Goal: Information Seeking & Learning: Learn about a topic

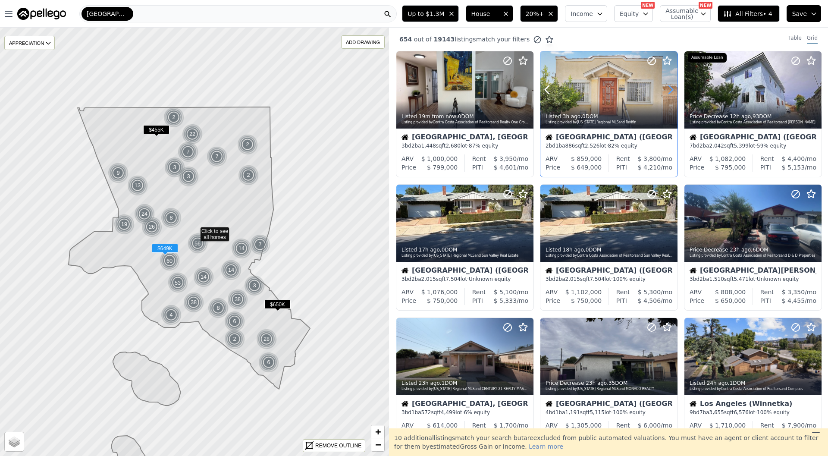
click at [671, 88] on icon at bounding box center [671, 90] width 4 height 8
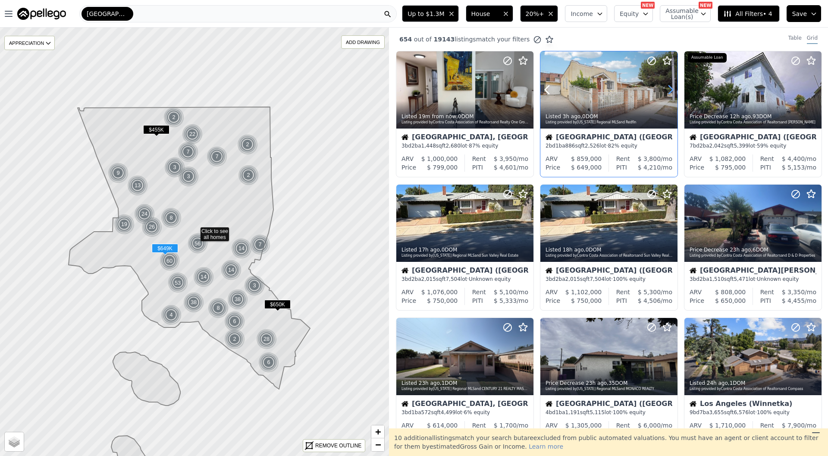
click at [671, 88] on icon at bounding box center [671, 90] width 4 height 8
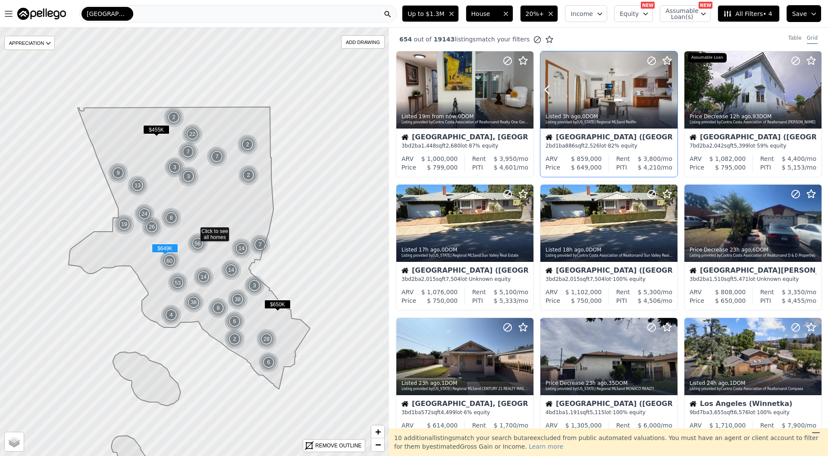
click at [671, 88] on icon at bounding box center [671, 90] width 4 height 8
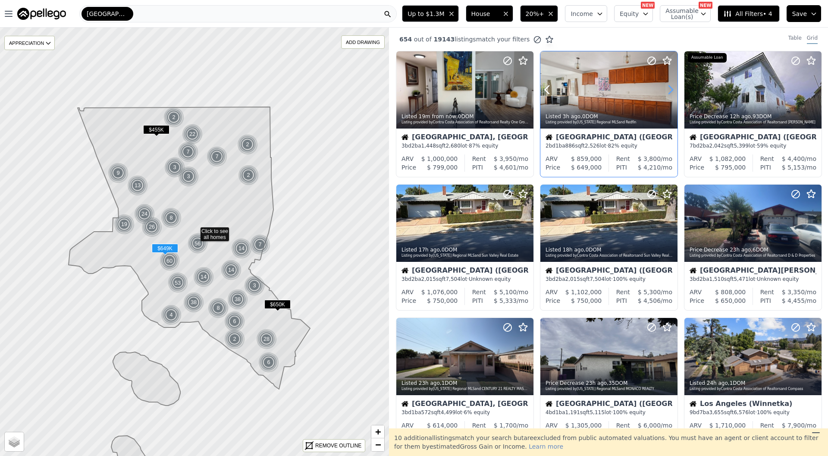
click at [671, 88] on icon at bounding box center [671, 90] width 4 height 8
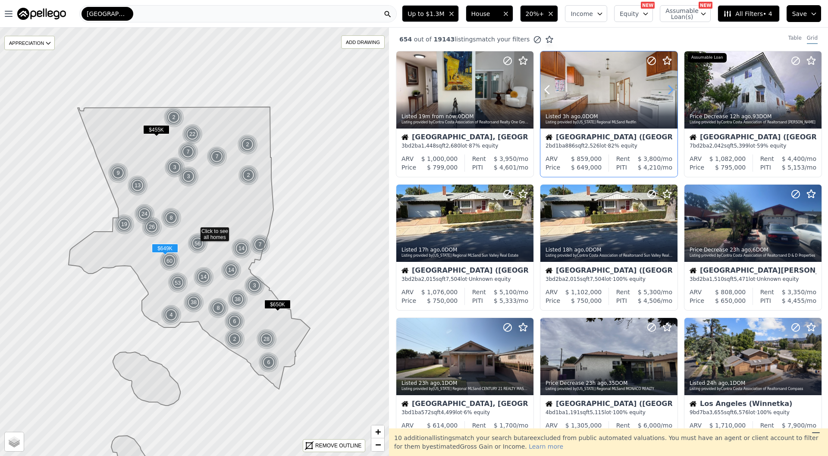
click at [671, 88] on icon at bounding box center [671, 90] width 4 height 8
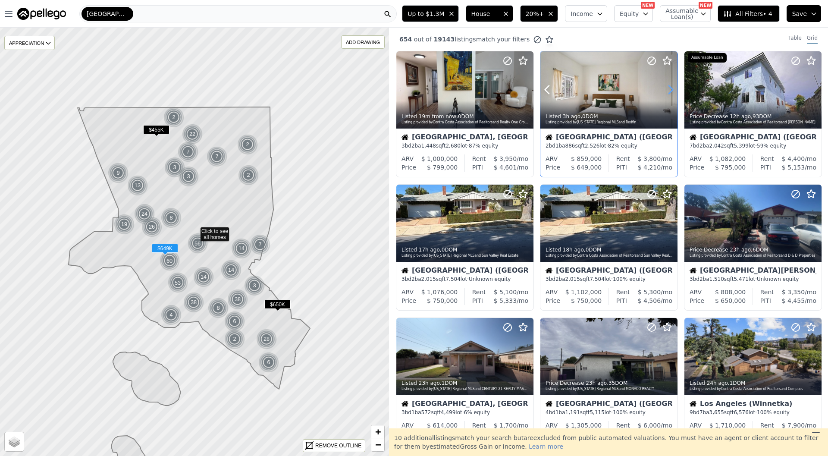
click at [671, 88] on icon at bounding box center [671, 90] width 4 height 8
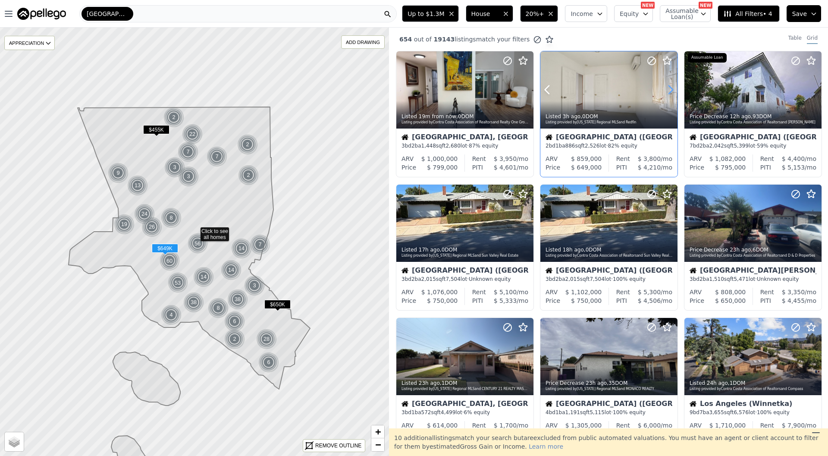
click at [671, 88] on icon at bounding box center [671, 90] width 4 height 8
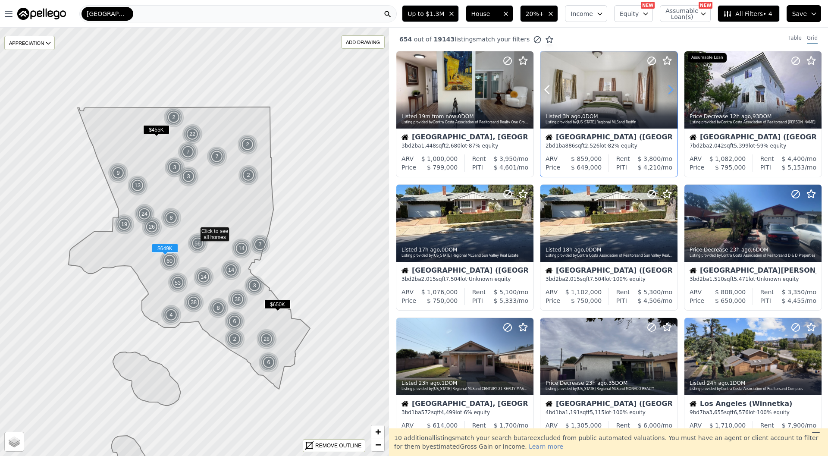
click at [671, 88] on icon at bounding box center [671, 90] width 4 height 8
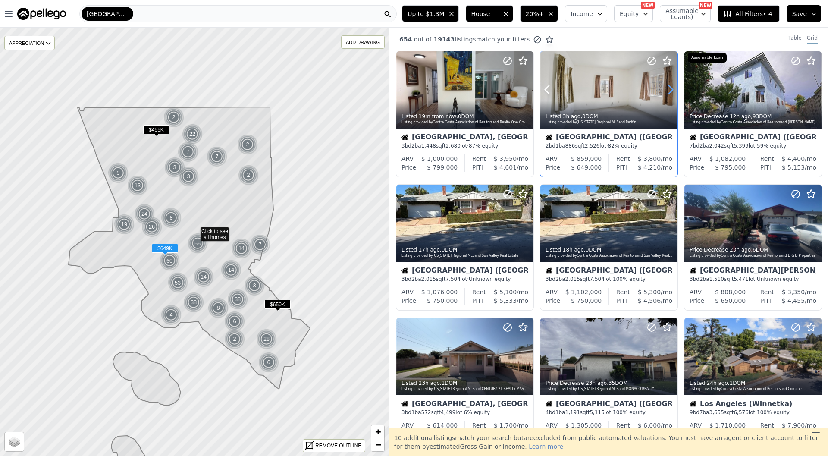
click at [671, 88] on icon at bounding box center [671, 90] width 4 height 8
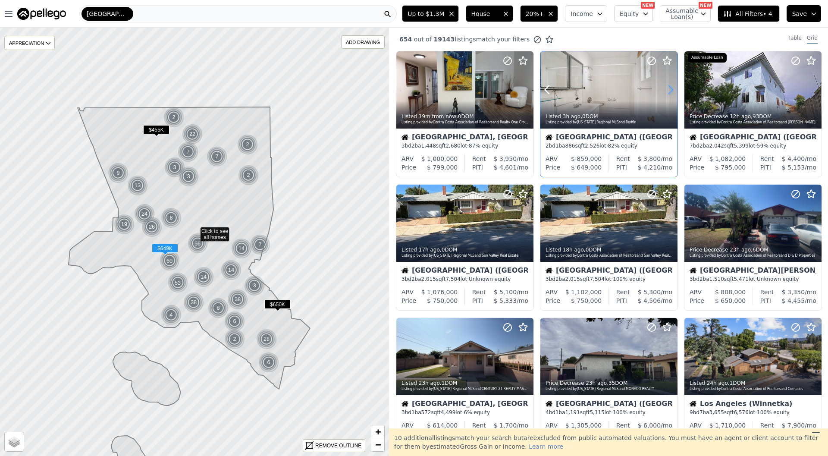
click at [671, 88] on icon at bounding box center [671, 90] width 4 height 8
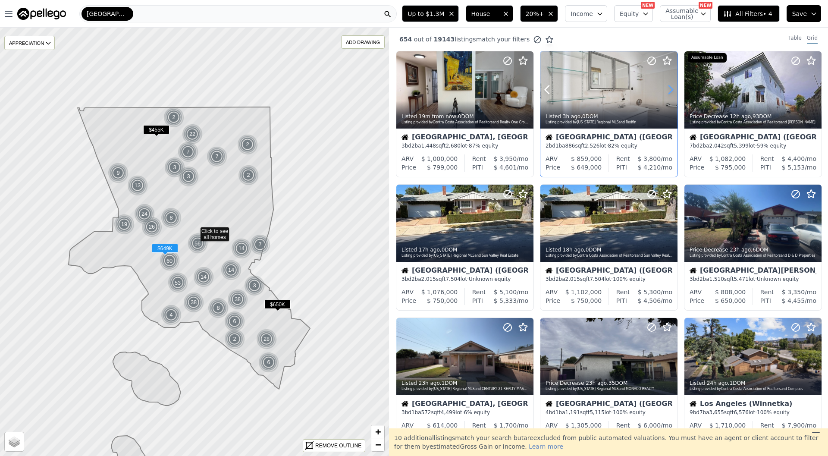
click at [671, 88] on icon at bounding box center [671, 90] width 4 height 8
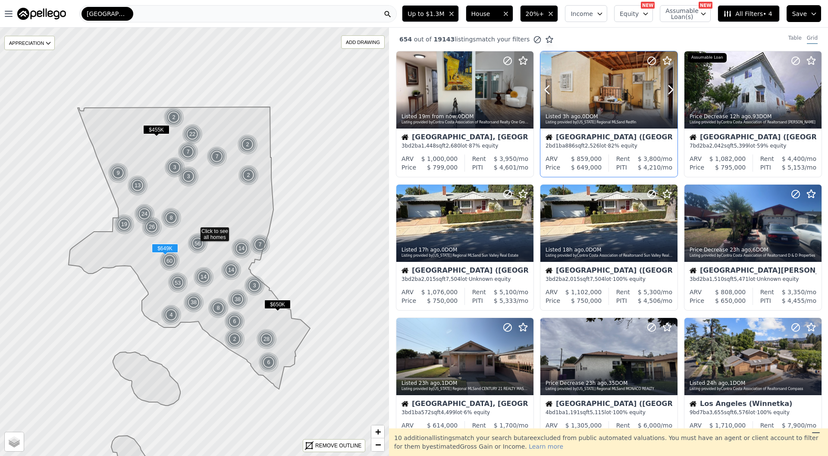
click at [641, 104] on div at bounding box center [608, 109] width 137 height 16
click at [501, 233] on div at bounding box center [505, 212] width 55 height 55
click at [813, 223] on icon at bounding box center [815, 223] width 14 height 14
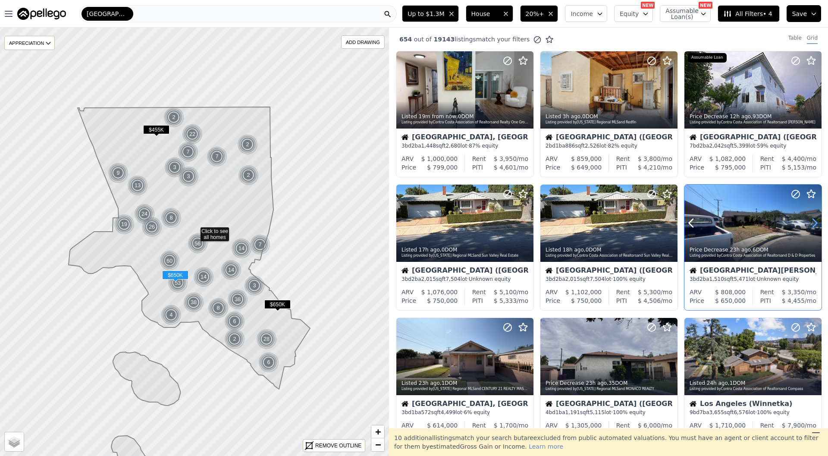
click at [813, 223] on icon at bounding box center [815, 223] width 14 height 14
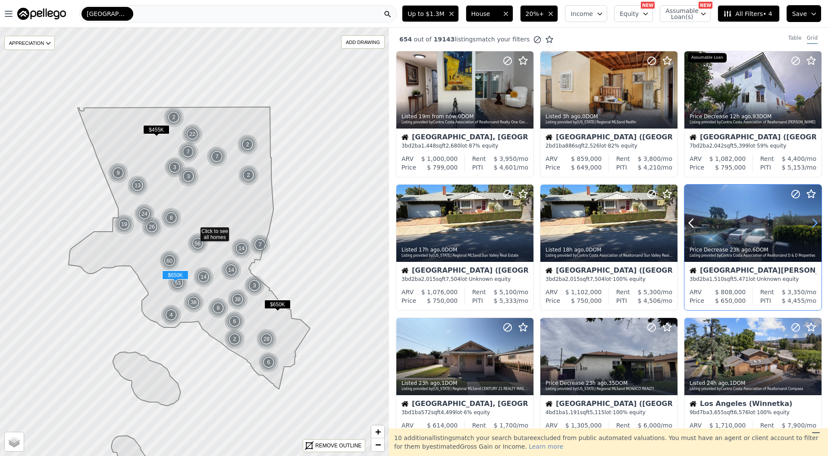
click at [813, 223] on icon at bounding box center [815, 223] width 14 height 14
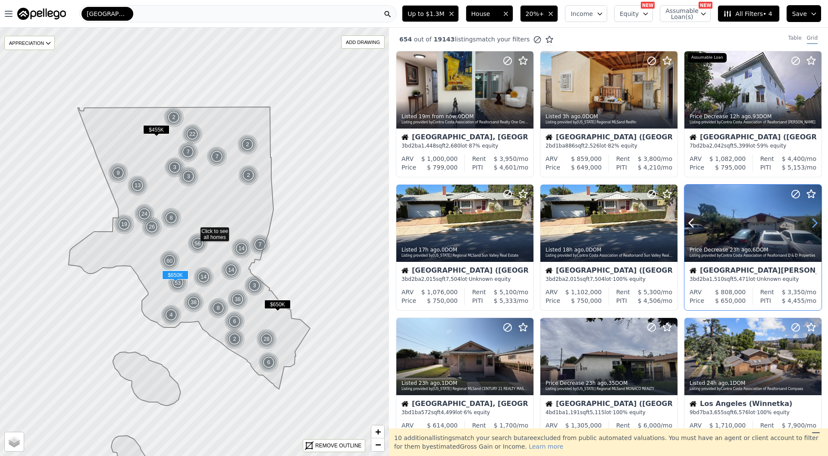
click at [813, 223] on icon at bounding box center [815, 223] width 14 height 14
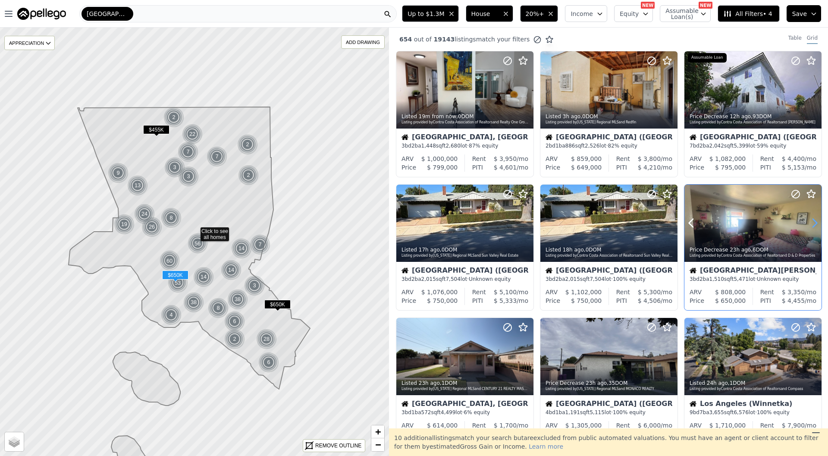
click at [813, 223] on icon at bounding box center [815, 223] width 14 height 14
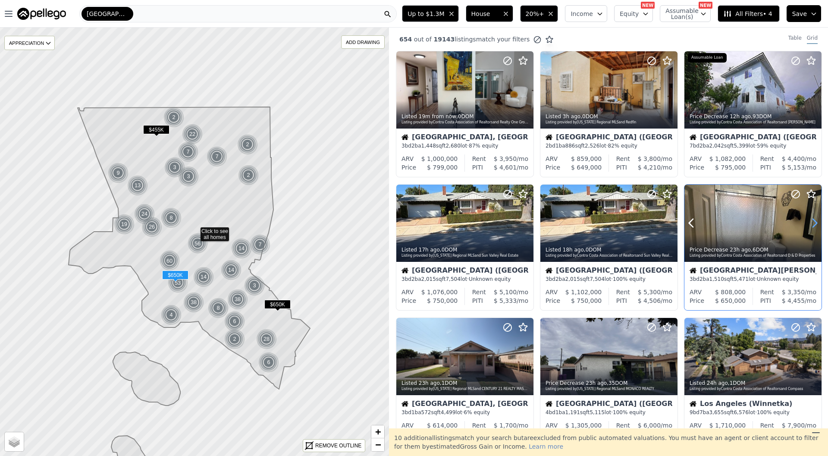
click at [813, 223] on icon at bounding box center [815, 223] width 14 height 14
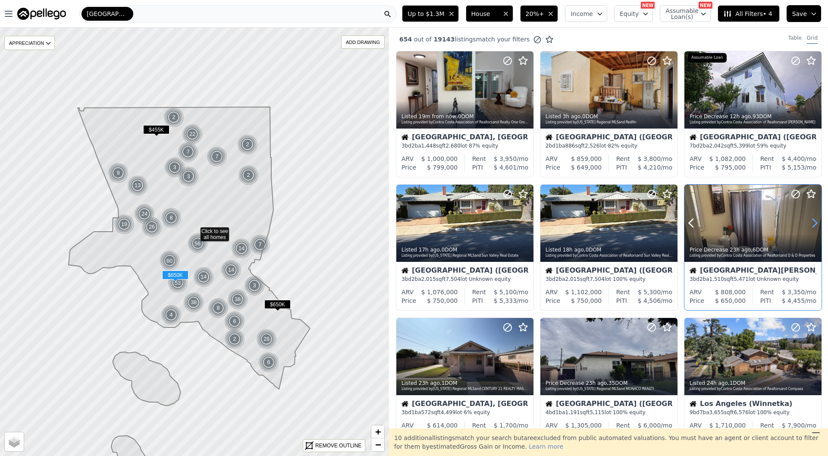
click at [813, 223] on icon at bounding box center [815, 223] width 14 height 14
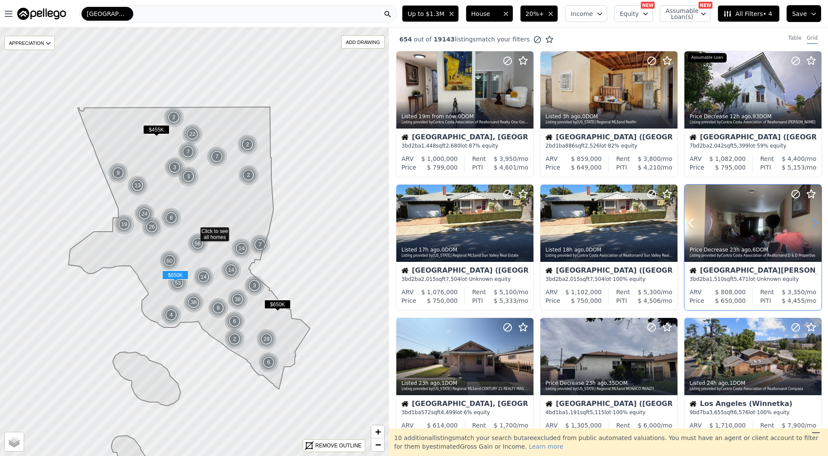
click at [813, 223] on icon at bounding box center [815, 223] width 14 height 14
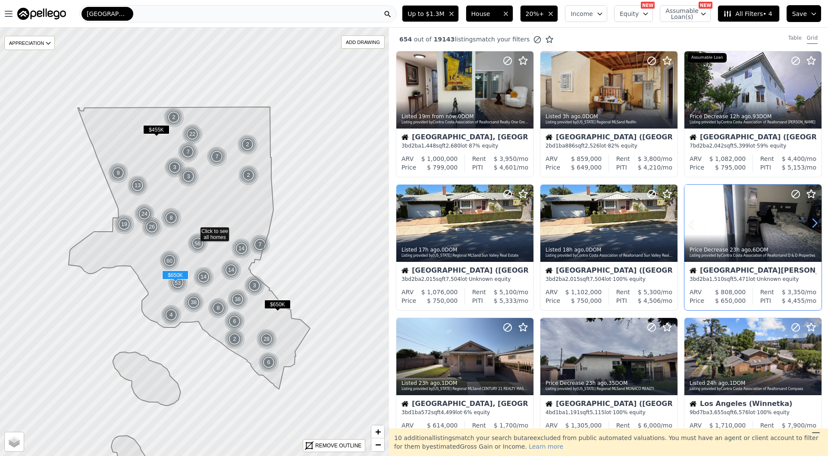
click at [813, 223] on icon at bounding box center [815, 223] width 14 height 14
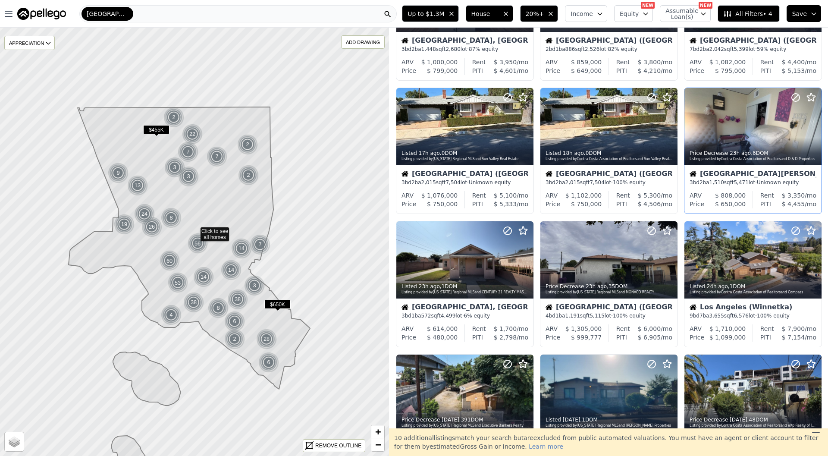
scroll to position [123, 0]
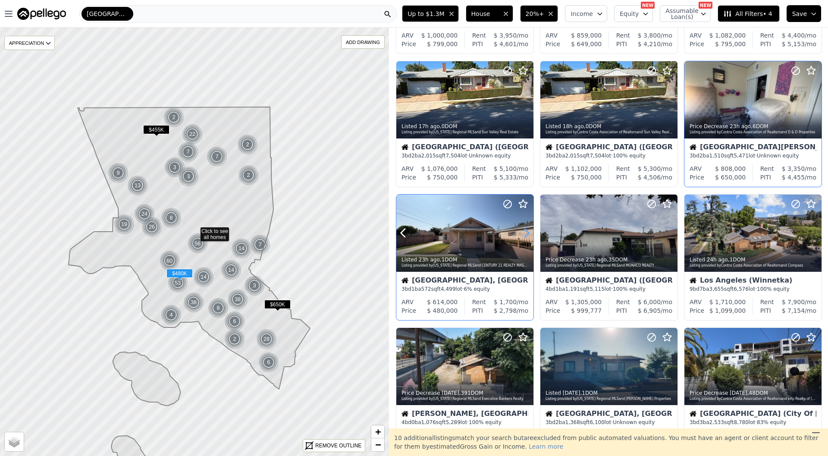
click at [525, 237] on icon at bounding box center [527, 233] width 4 height 8
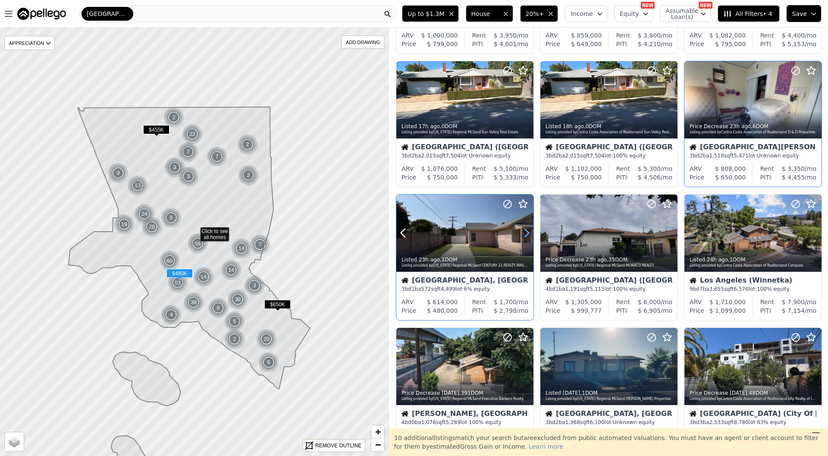
click at [525, 237] on icon at bounding box center [527, 233] width 4 height 8
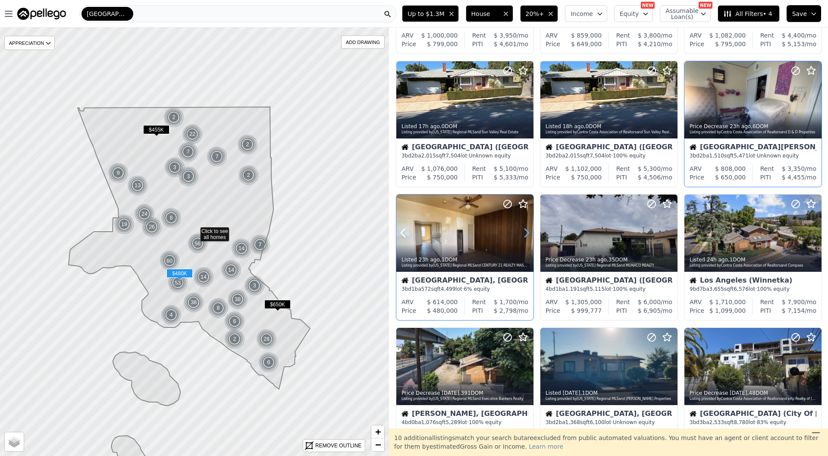
click at [525, 237] on icon at bounding box center [527, 233] width 4 height 8
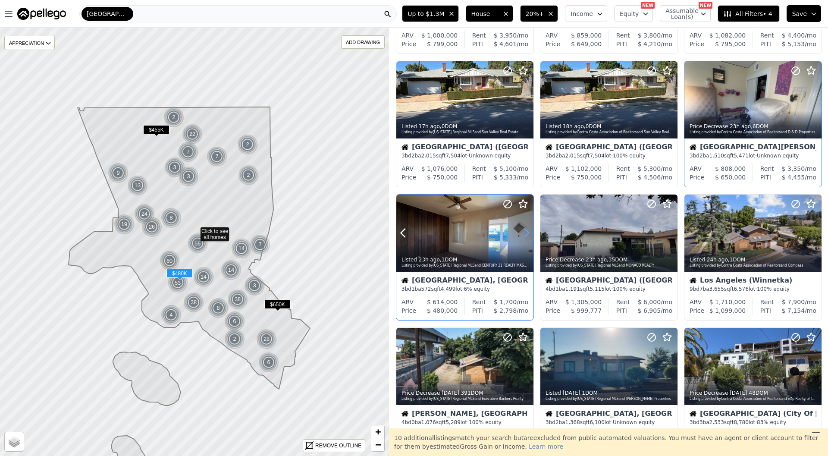
click at [525, 237] on icon at bounding box center [527, 233] width 4 height 8
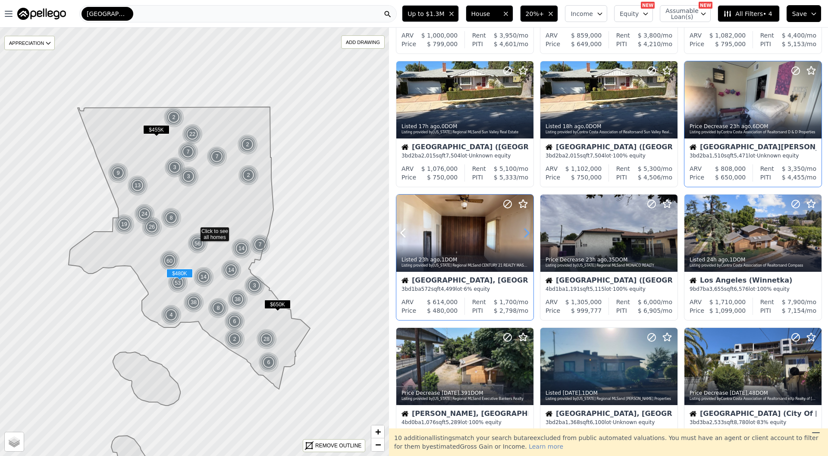
click at [525, 237] on icon at bounding box center [527, 233] width 4 height 8
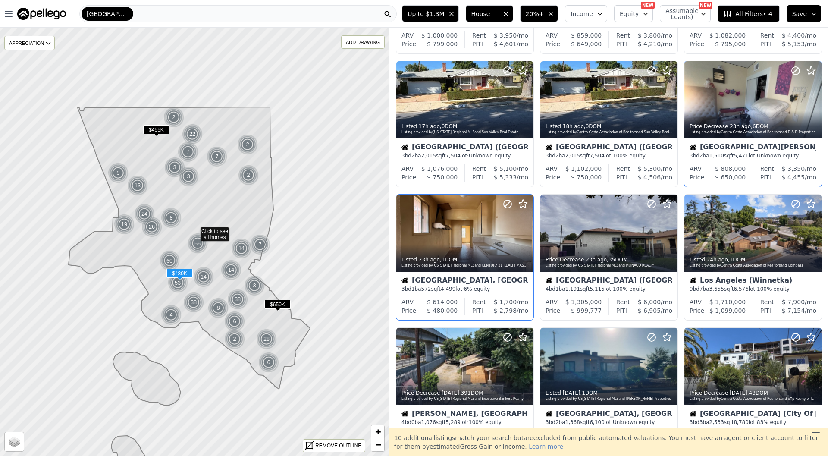
click at [478, 281] on div "Compton, CA" at bounding box center [465, 281] width 127 height 9
click at [672, 234] on icon at bounding box center [671, 233] width 4 height 8
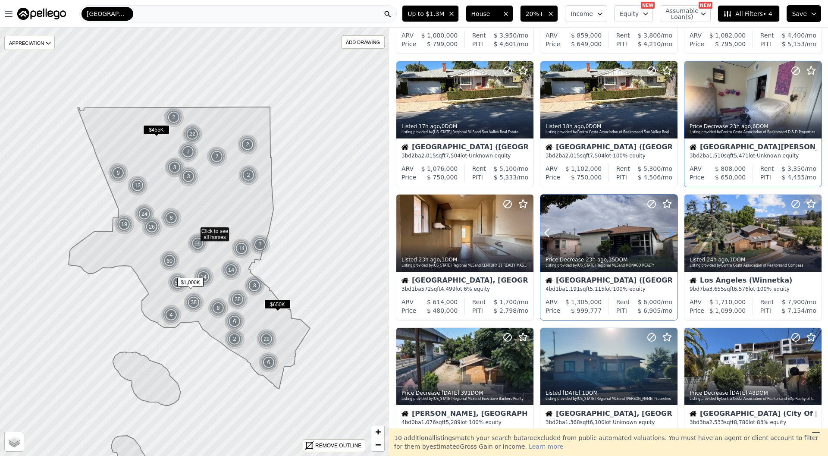
click at [672, 234] on icon at bounding box center [671, 233] width 4 height 8
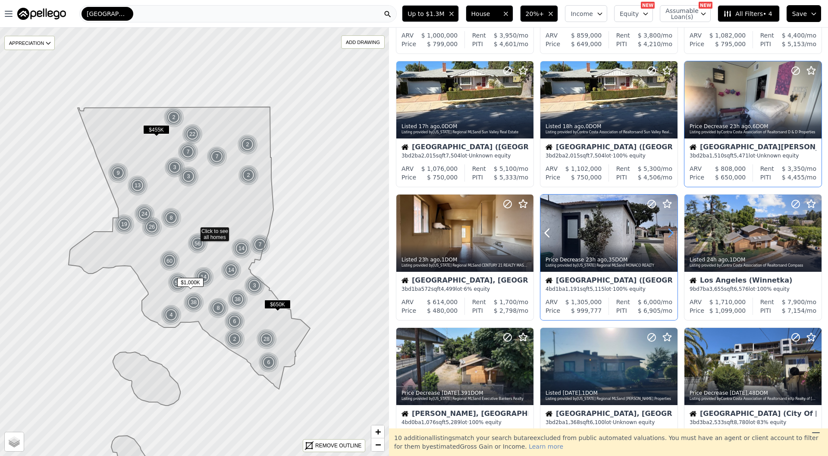
click at [672, 234] on icon at bounding box center [671, 233] width 4 height 8
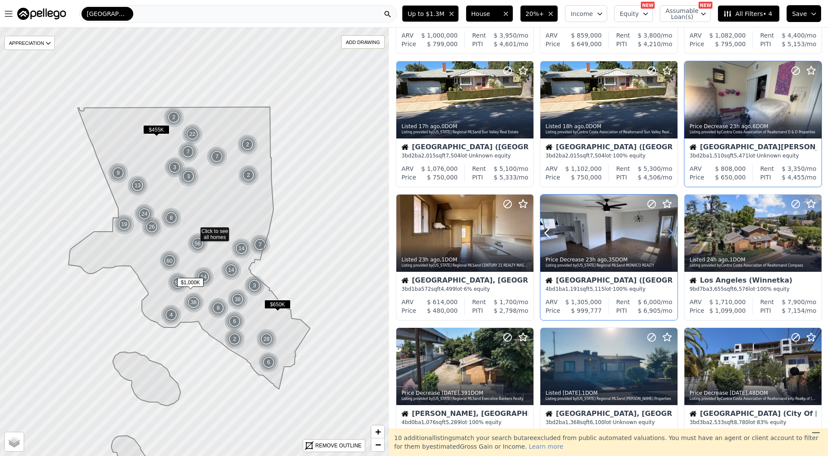
click at [672, 234] on icon at bounding box center [671, 233] width 4 height 8
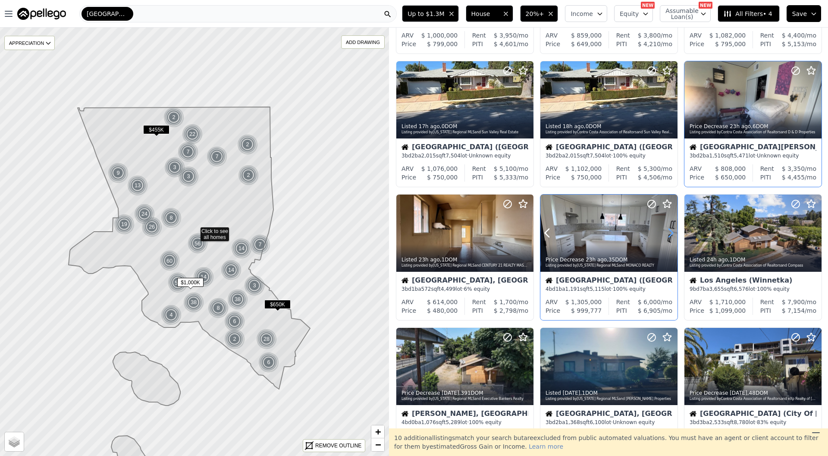
click at [672, 234] on icon at bounding box center [671, 233] width 4 height 8
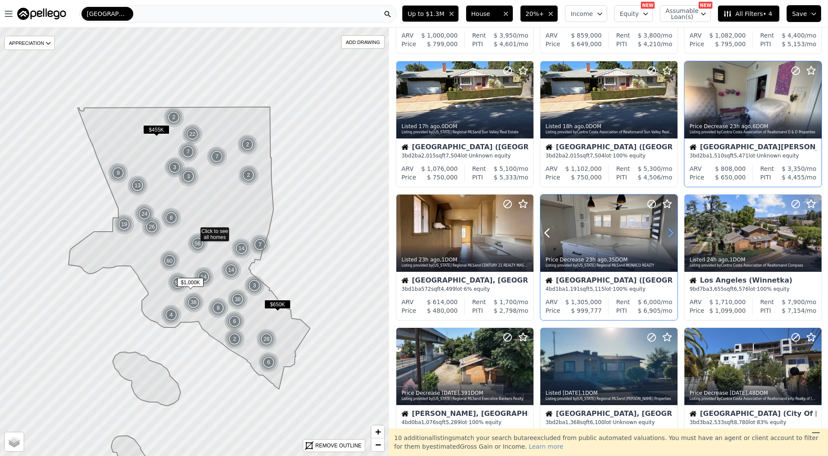
click at [672, 234] on icon at bounding box center [671, 233] width 4 height 8
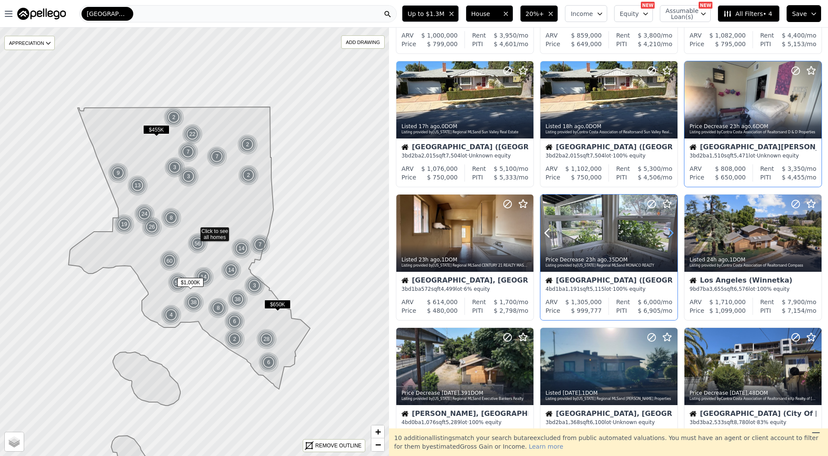
click at [672, 234] on icon at bounding box center [671, 233] width 4 height 8
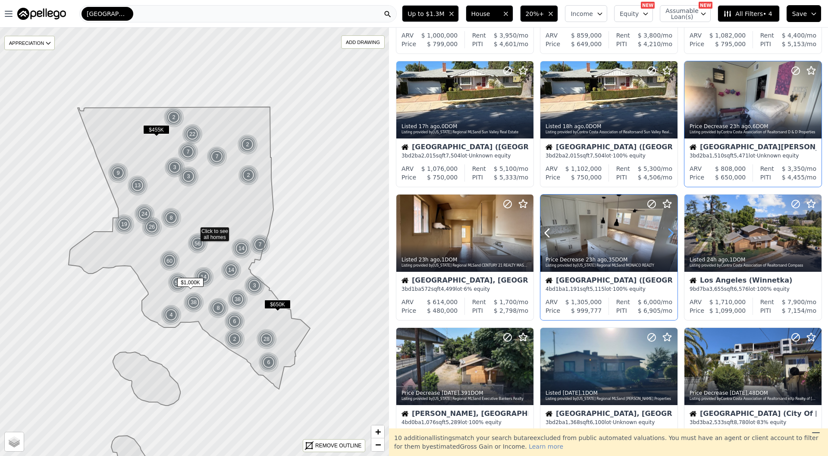
click at [672, 234] on icon at bounding box center [671, 233] width 4 height 8
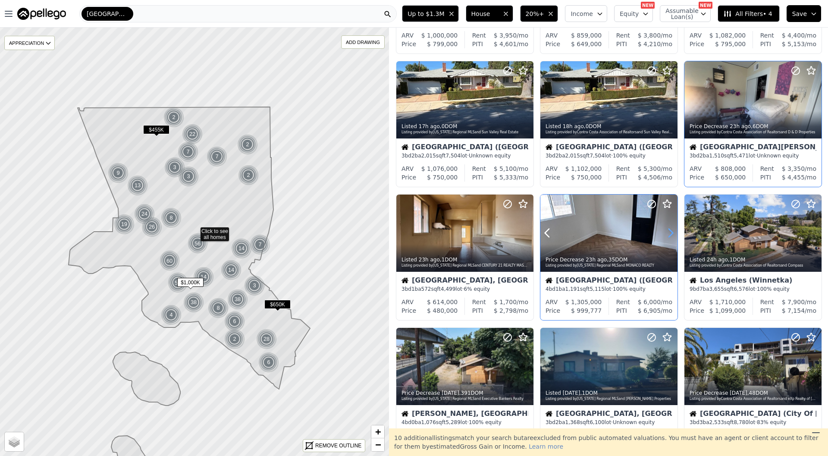
click at [672, 234] on icon at bounding box center [671, 233] width 4 height 8
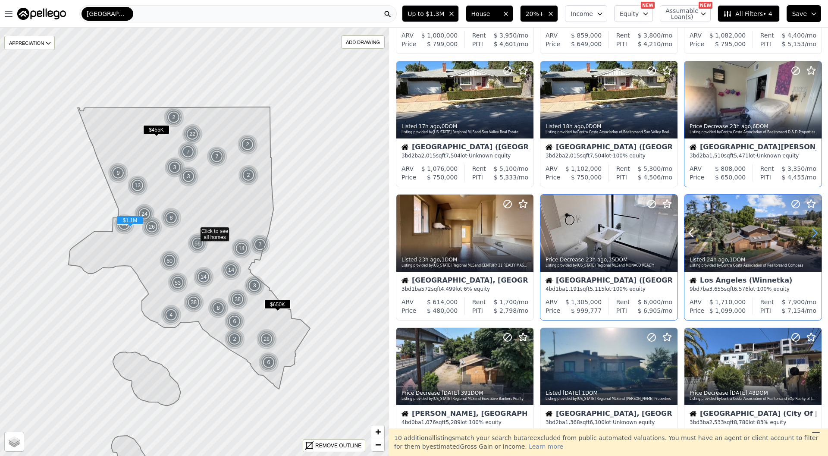
click at [816, 228] on icon at bounding box center [815, 233] width 14 height 14
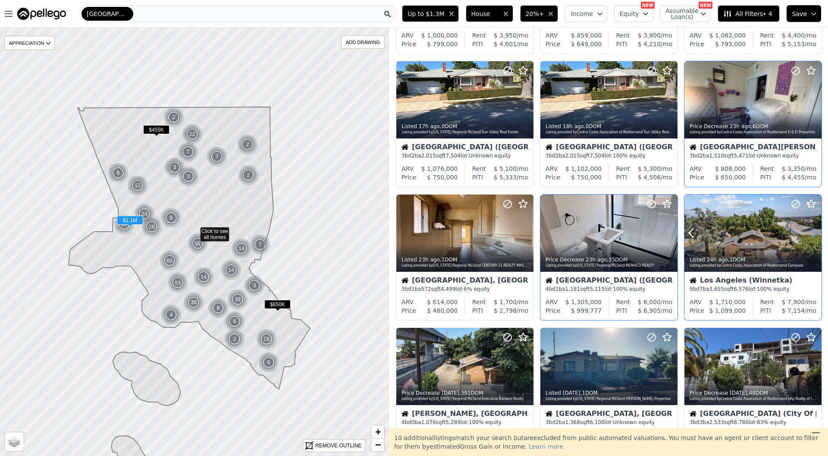
click at [816, 228] on icon at bounding box center [815, 233] width 14 height 14
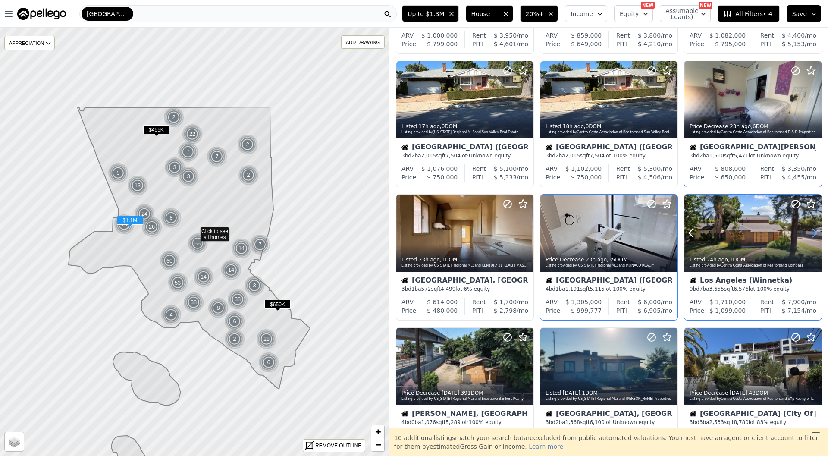
click at [816, 228] on icon at bounding box center [815, 233] width 14 height 14
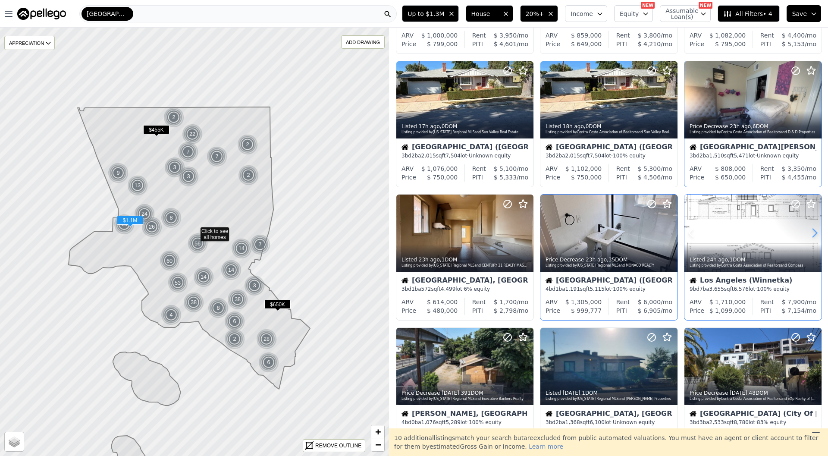
click at [816, 228] on icon at bounding box center [815, 233] width 14 height 14
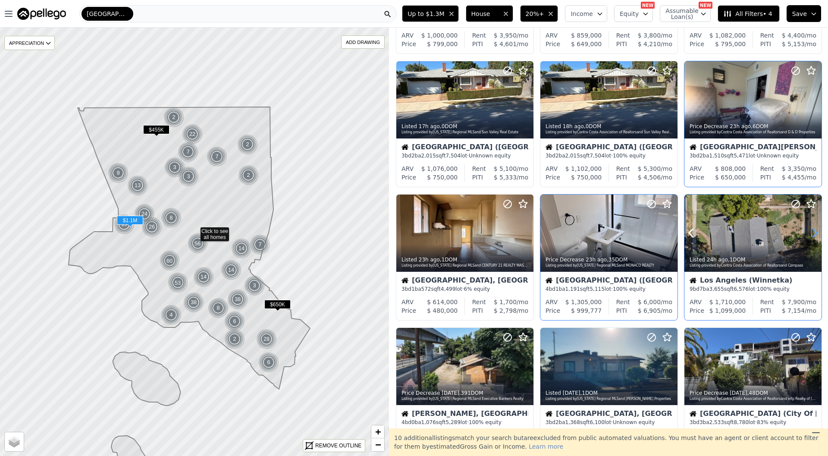
click at [816, 228] on icon at bounding box center [815, 233] width 14 height 14
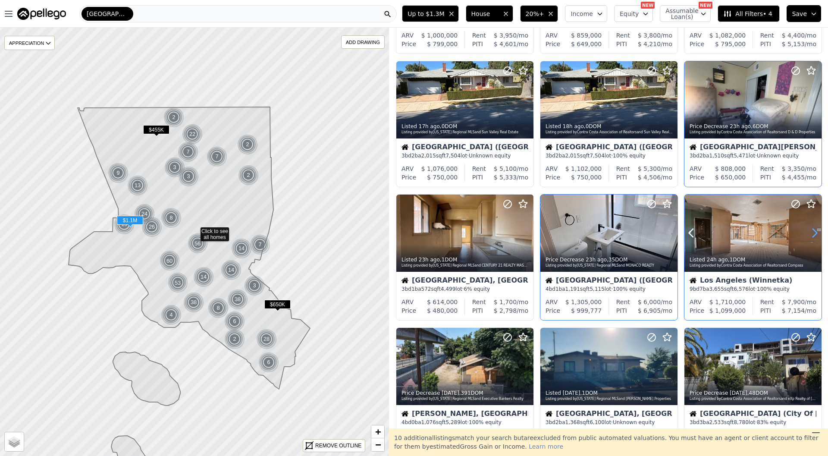
click at [816, 228] on icon at bounding box center [815, 233] width 14 height 14
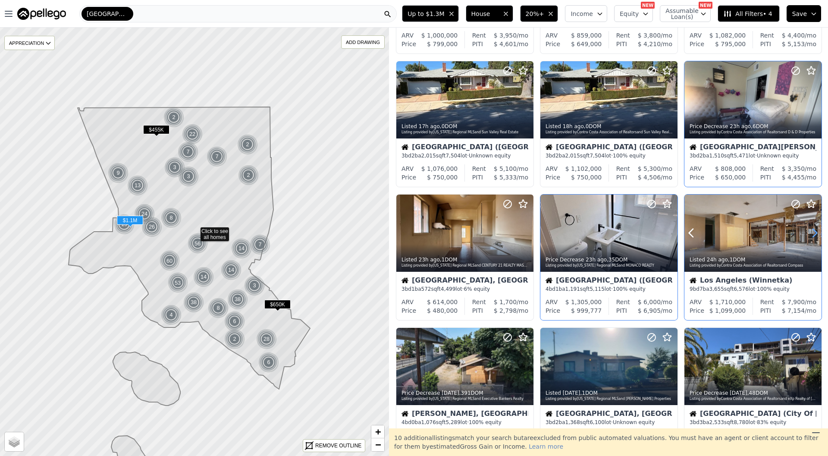
click at [816, 228] on icon at bounding box center [815, 233] width 14 height 14
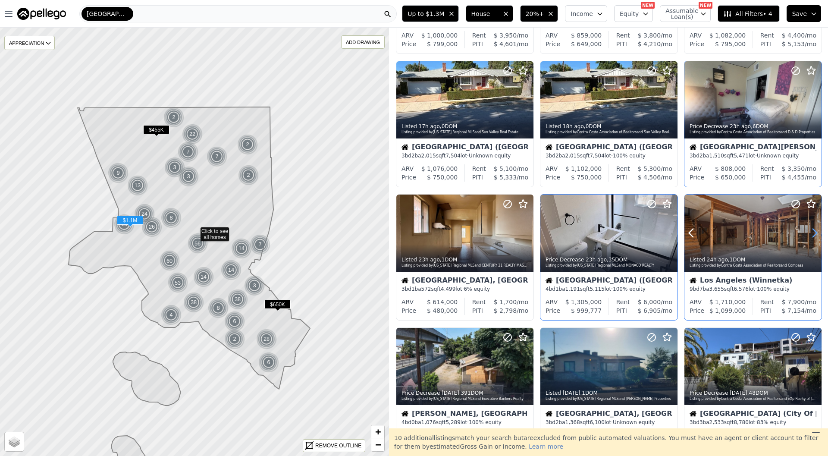
click at [816, 228] on icon at bounding box center [815, 233] width 14 height 14
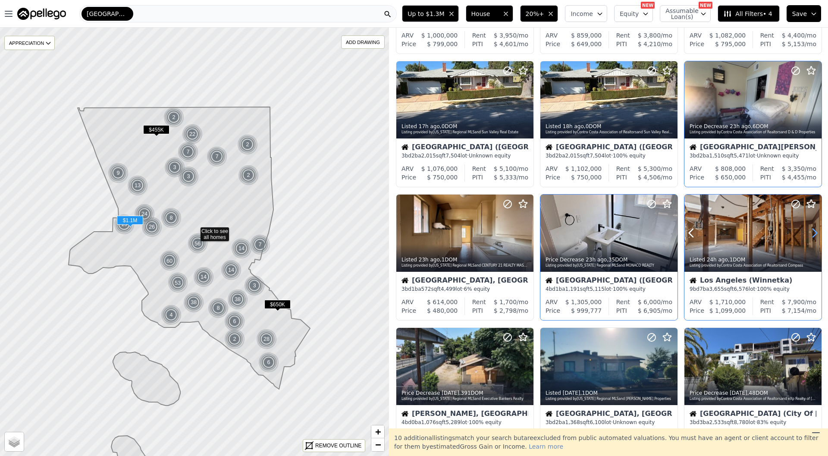
click at [816, 228] on icon at bounding box center [815, 233] width 14 height 14
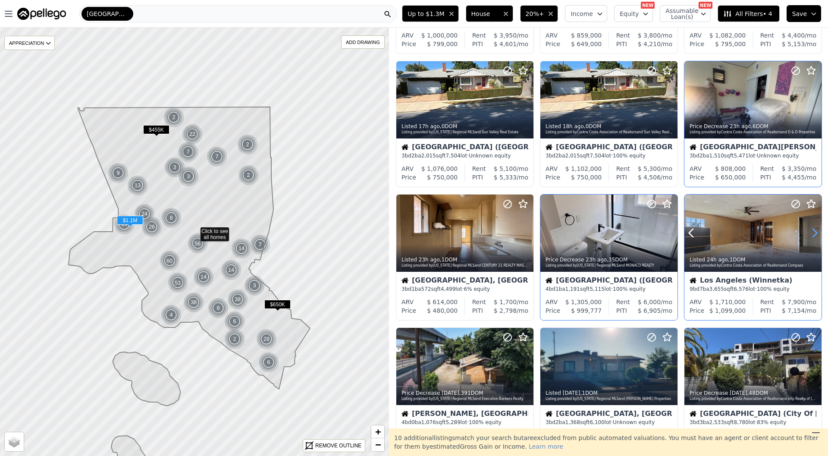
click at [816, 228] on icon at bounding box center [815, 233] width 14 height 14
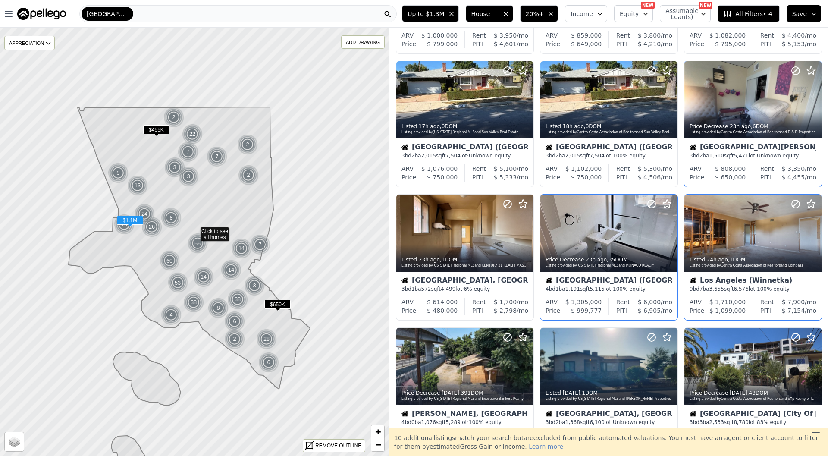
click at [763, 275] on div "Los Angeles (Winnetka) 9 bd 7 ba 3,655 sqft 6,576 lot · 100% equity" at bounding box center [752, 285] width 137 height 26
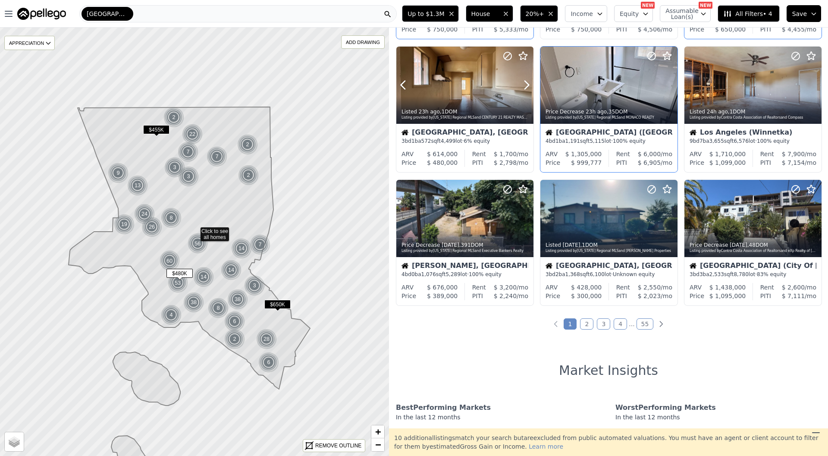
scroll to position [273, 0]
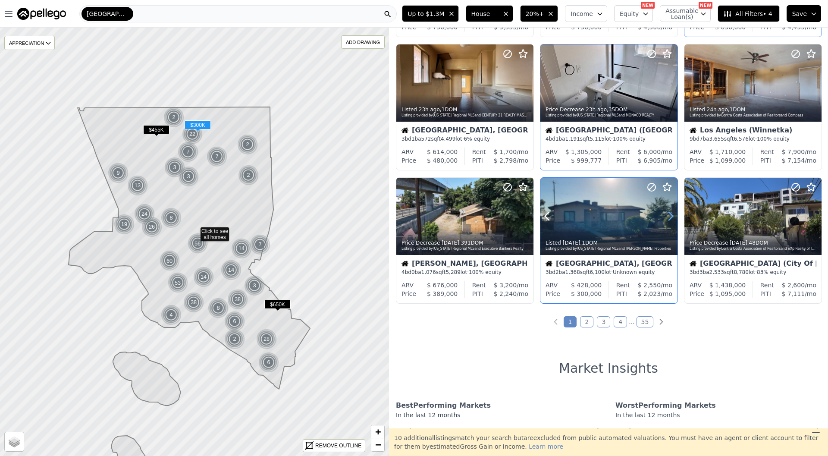
click at [669, 217] on icon at bounding box center [671, 216] width 14 height 14
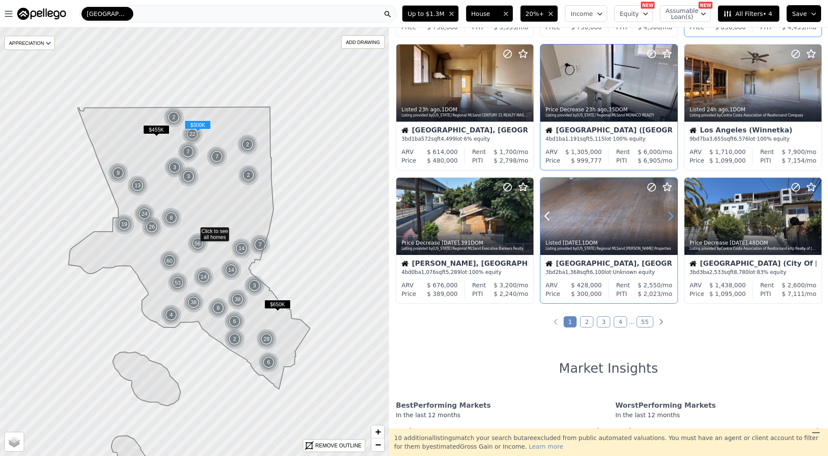
click at [669, 217] on icon at bounding box center [671, 216] width 14 height 14
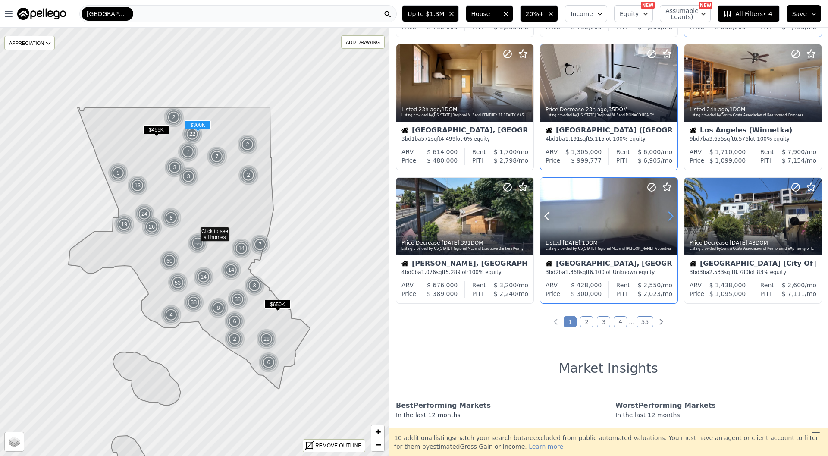
click at [669, 217] on icon at bounding box center [671, 216] width 14 height 14
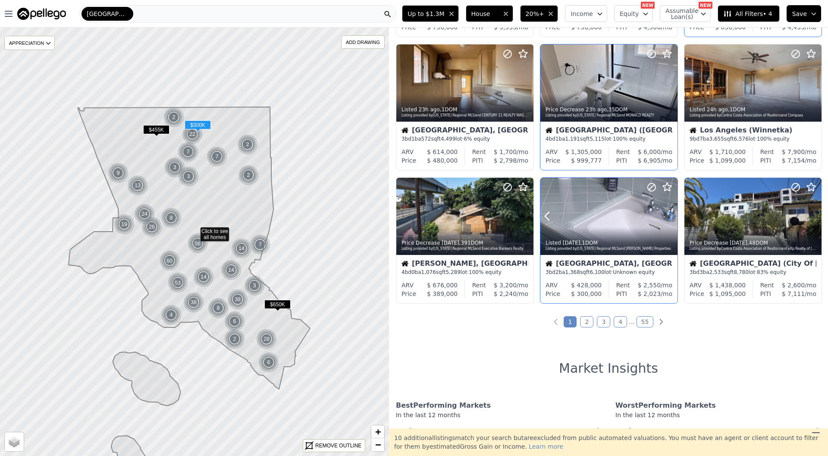
click at [669, 217] on icon at bounding box center [671, 216] width 14 height 14
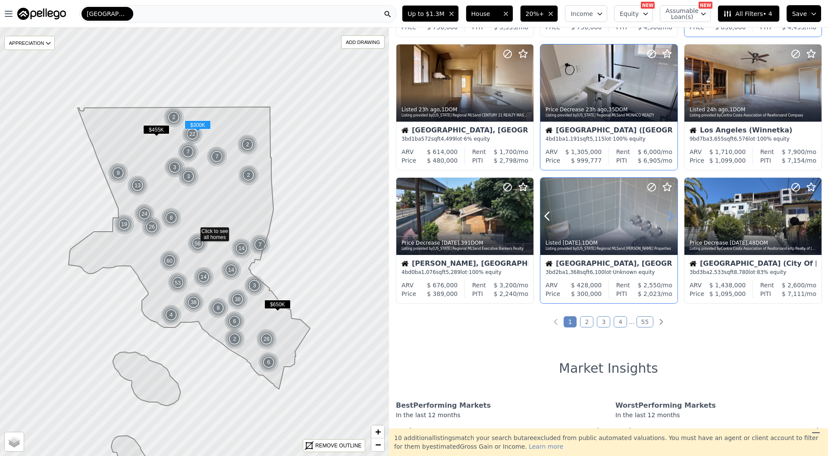
click at [669, 217] on icon at bounding box center [671, 216] width 14 height 14
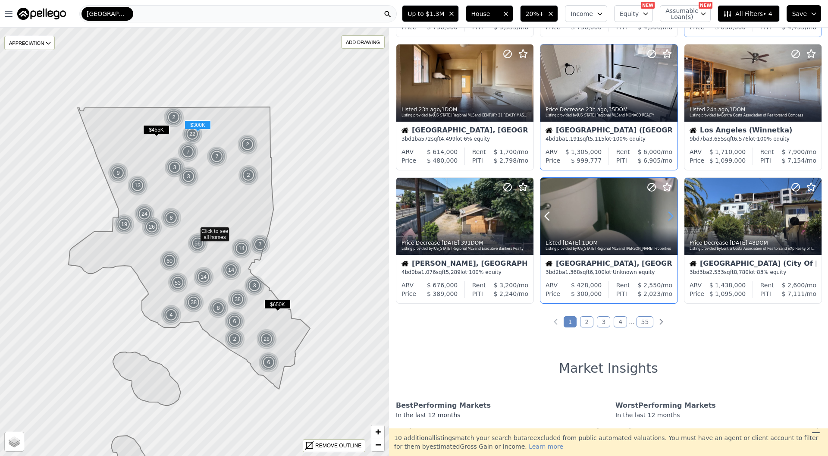
click at [669, 217] on icon at bounding box center [671, 216] width 14 height 14
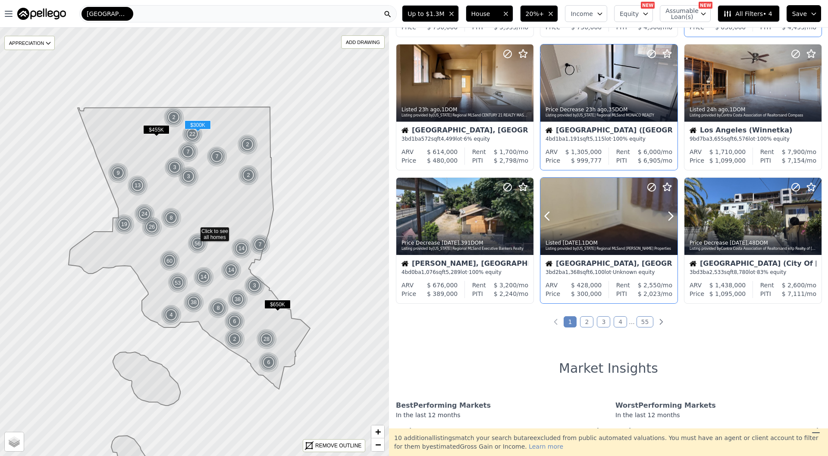
click at [640, 264] on div "Lancaster, CA" at bounding box center [609, 264] width 127 height 9
click at [582, 317] on link "2" at bounding box center [586, 321] width 13 height 11
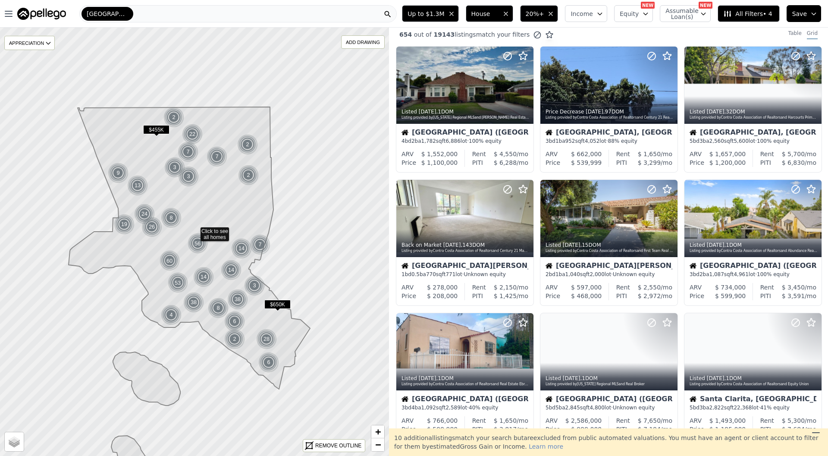
scroll to position [0, 0]
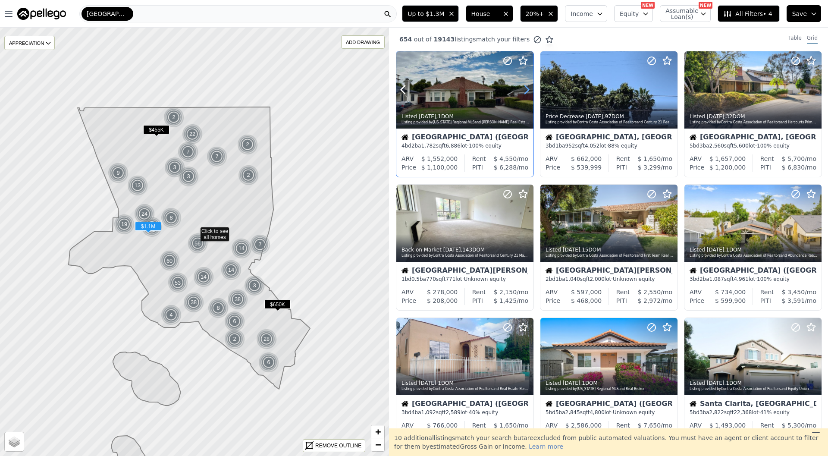
click at [529, 91] on icon at bounding box center [527, 90] width 14 height 14
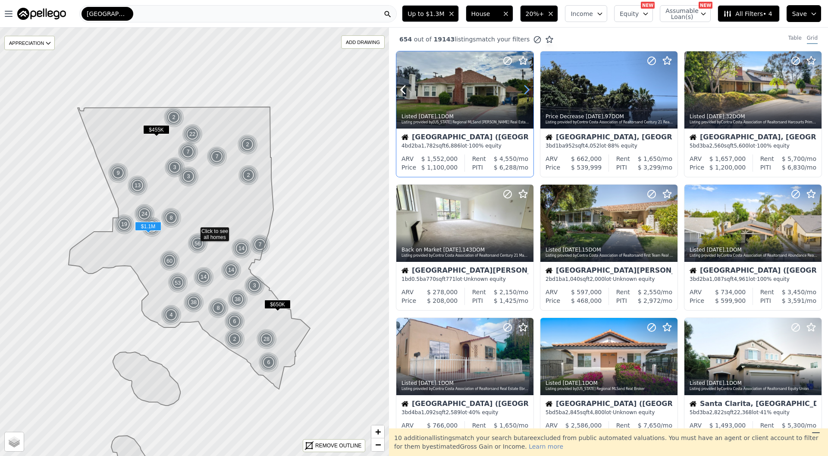
click at [529, 91] on icon at bounding box center [527, 90] width 14 height 14
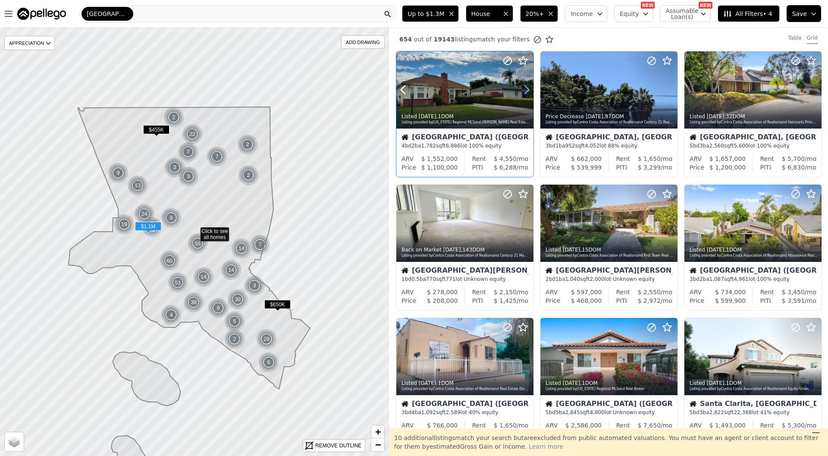
click at [529, 91] on icon at bounding box center [527, 90] width 14 height 14
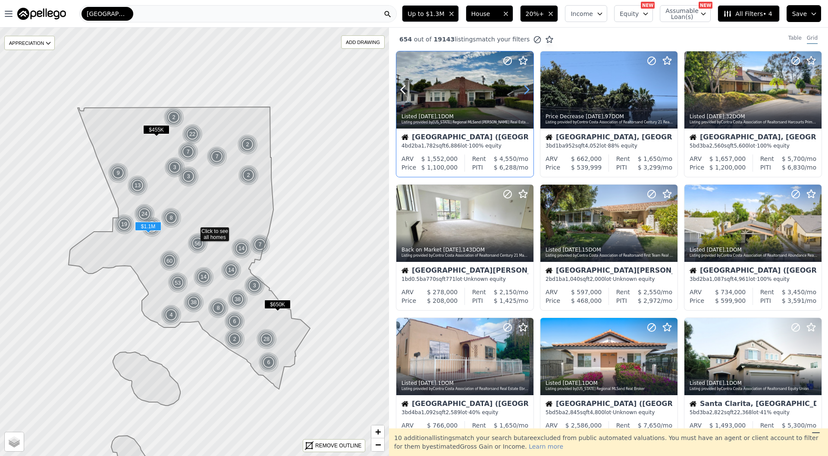
click at [529, 91] on icon at bounding box center [527, 90] width 14 height 14
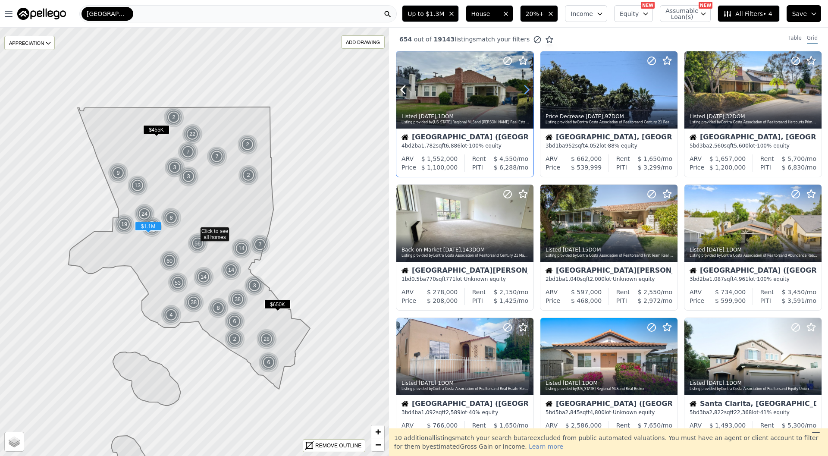
click at [529, 91] on icon at bounding box center [527, 90] width 14 height 14
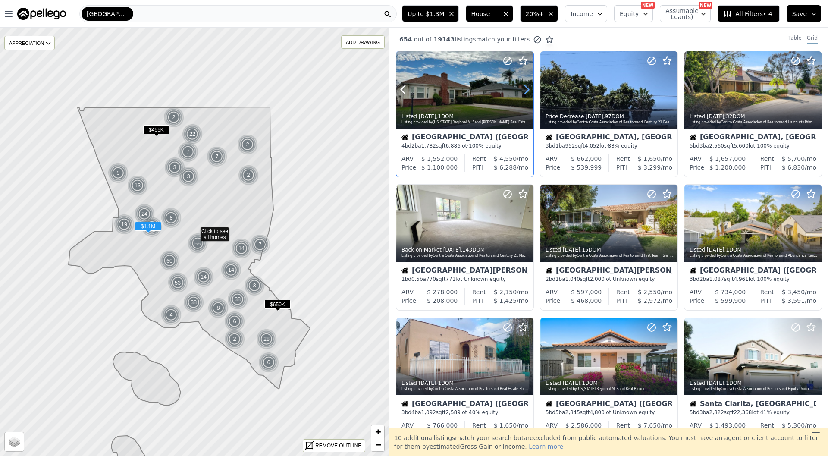
click at [529, 91] on icon at bounding box center [527, 90] width 14 height 14
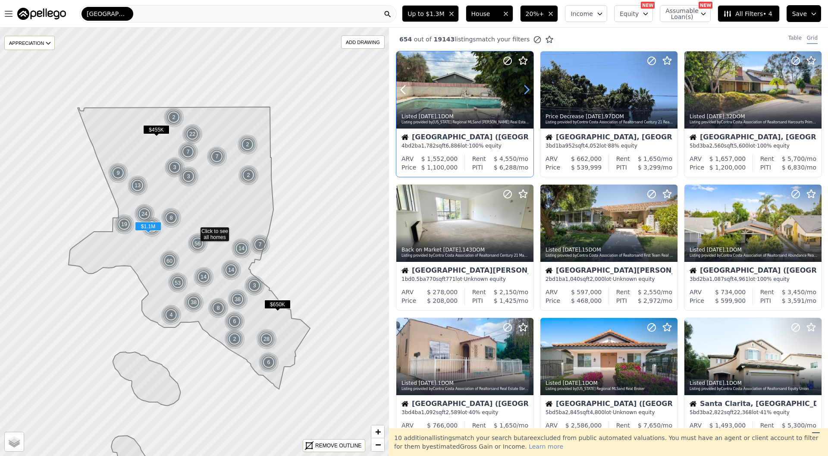
click at [529, 91] on icon at bounding box center [527, 90] width 14 height 14
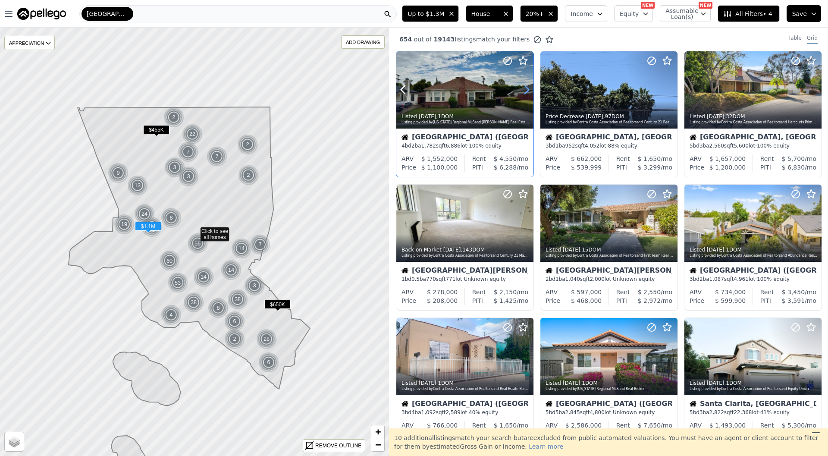
click at [529, 91] on icon at bounding box center [527, 90] width 14 height 14
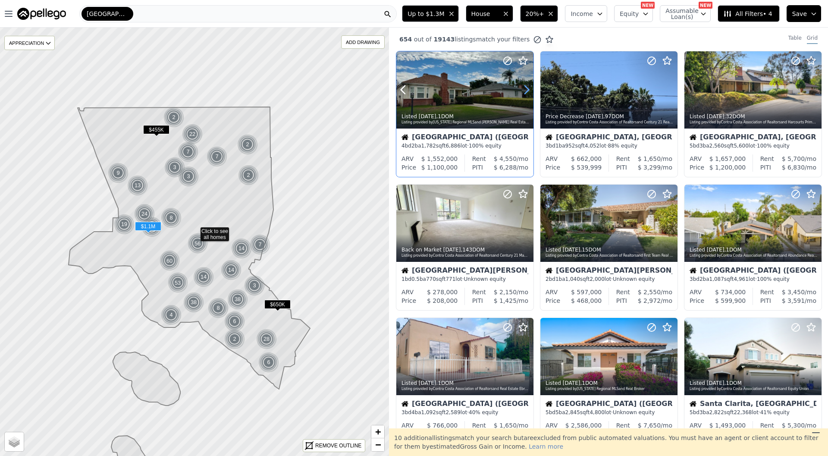
click at [529, 91] on icon at bounding box center [527, 90] width 14 height 14
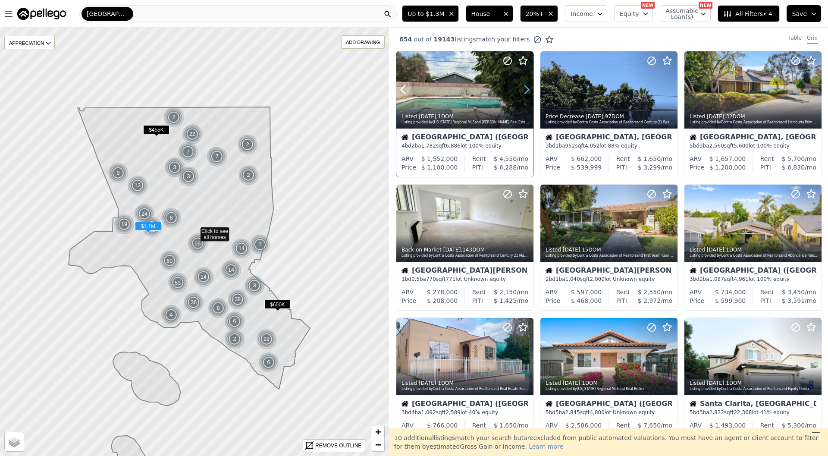
click at [529, 91] on icon at bounding box center [527, 90] width 14 height 14
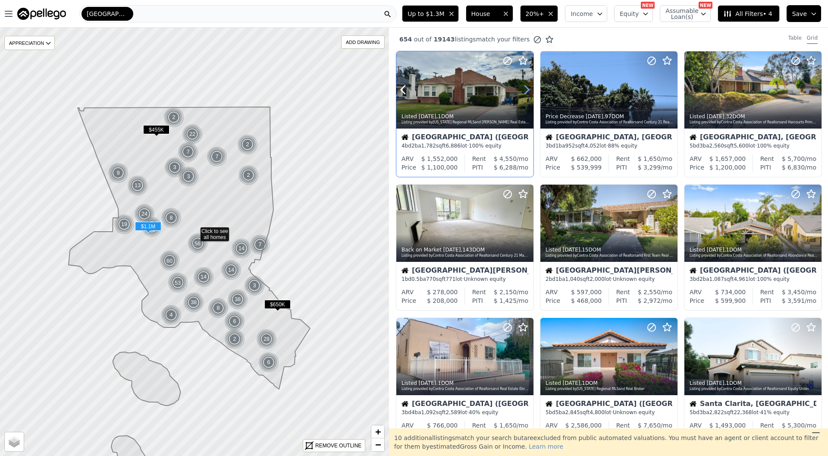
click at [529, 91] on icon at bounding box center [527, 90] width 14 height 14
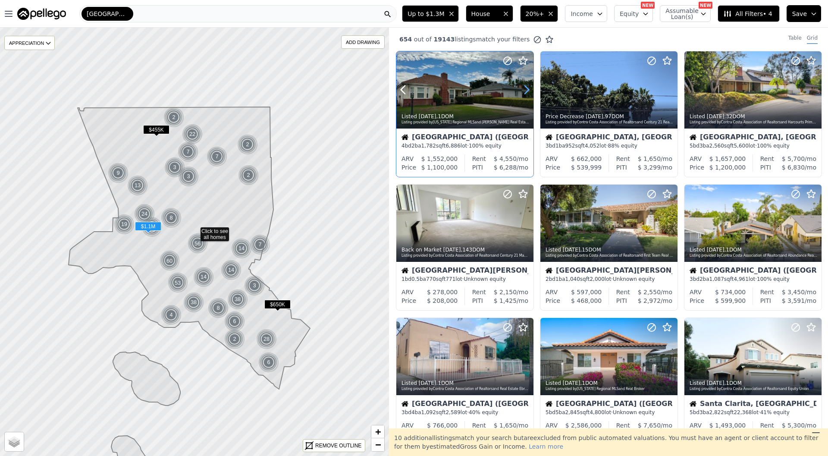
click at [529, 91] on icon at bounding box center [527, 90] width 14 height 14
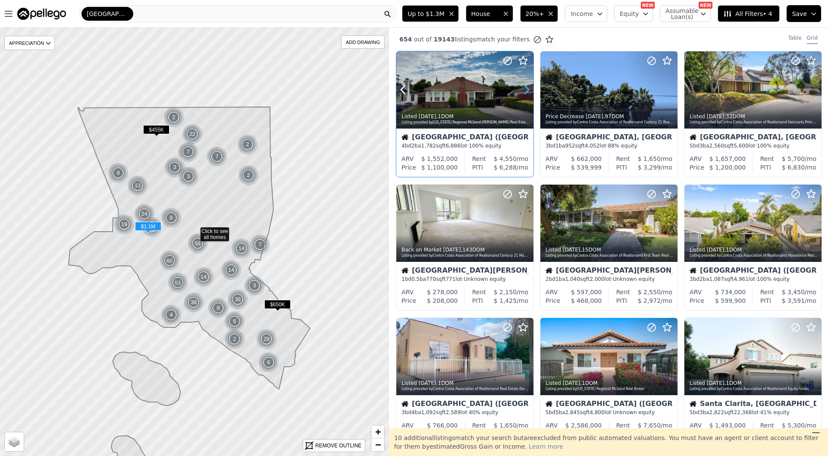
click at [529, 91] on icon at bounding box center [527, 90] width 14 height 14
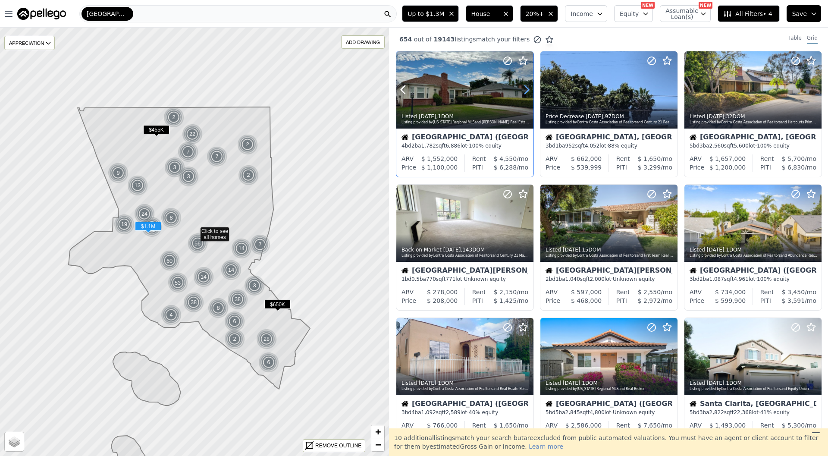
click at [529, 91] on icon at bounding box center [527, 90] width 14 height 14
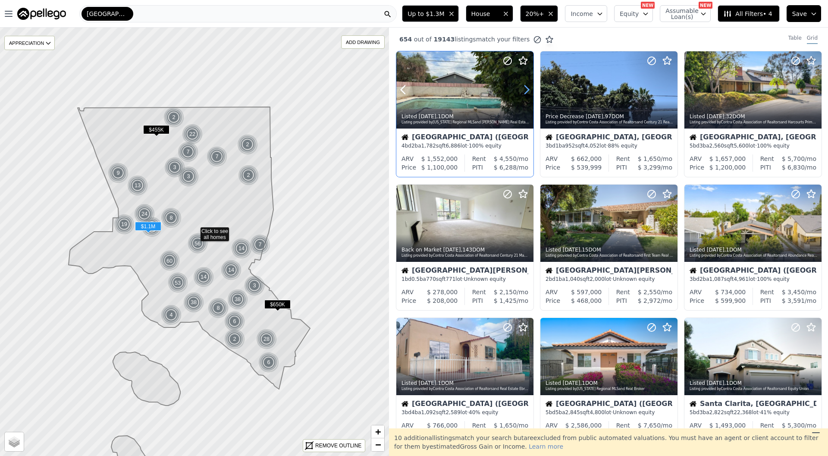
click at [529, 91] on icon at bounding box center [527, 90] width 14 height 14
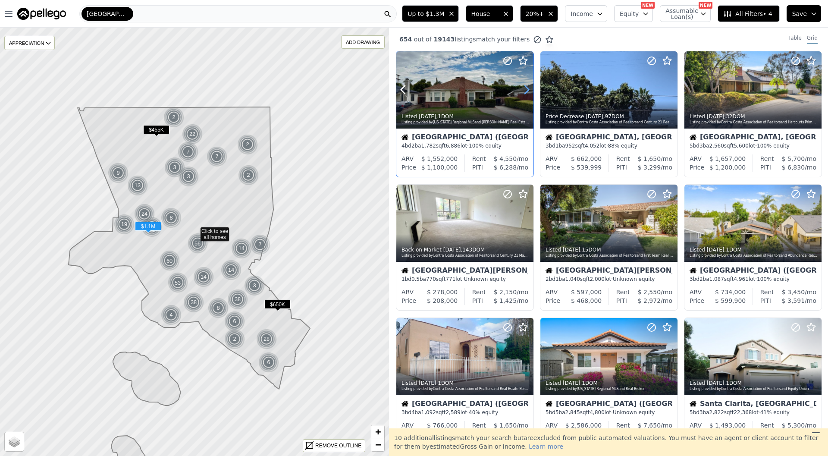
click at [529, 91] on icon at bounding box center [527, 90] width 14 height 14
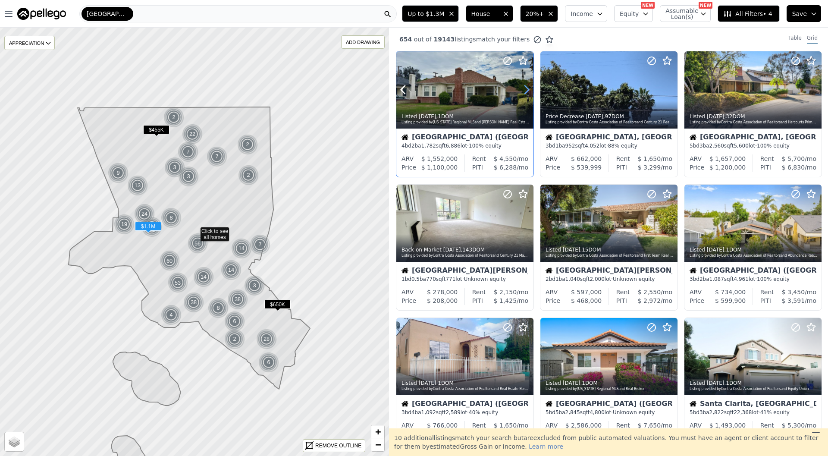
click at [529, 91] on icon at bounding box center [527, 90] width 14 height 14
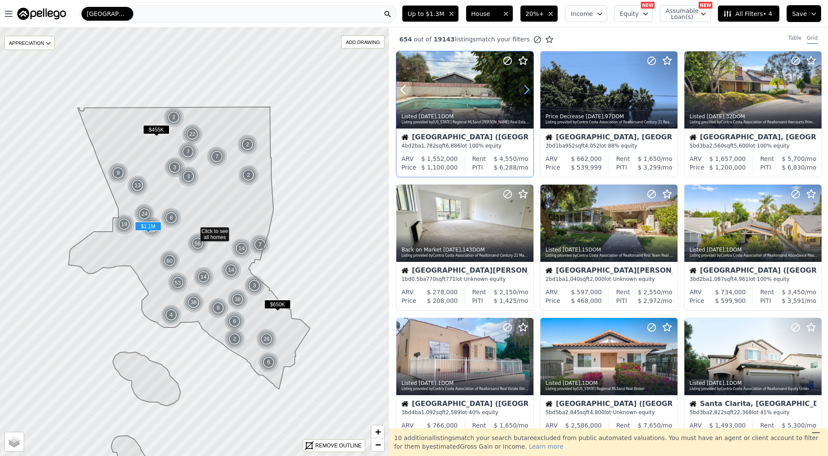
click at [529, 91] on icon at bounding box center [527, 90] width 14 height 14
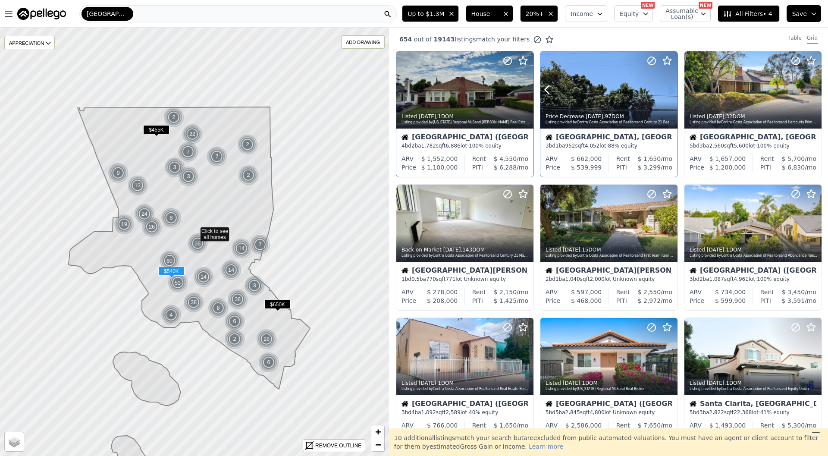
click at [672, 89] on icon at bounding box center [671, 90] width 4 height 8
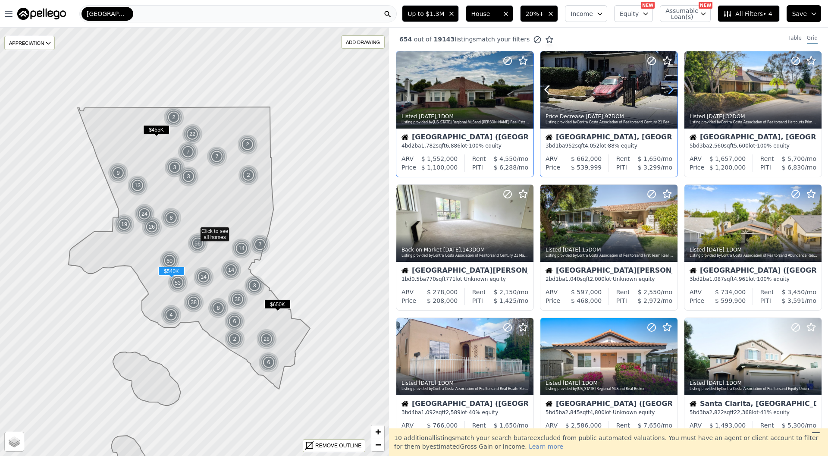
click at [672, 89] on icon at bounding box center [671, 90] width 4 height 8
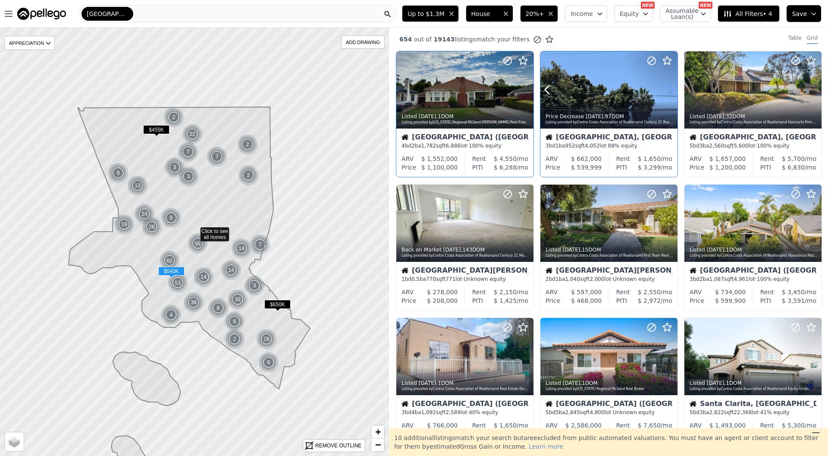
click at [672, 89] on icon at bounding box center [671, 90] width 4 height 8
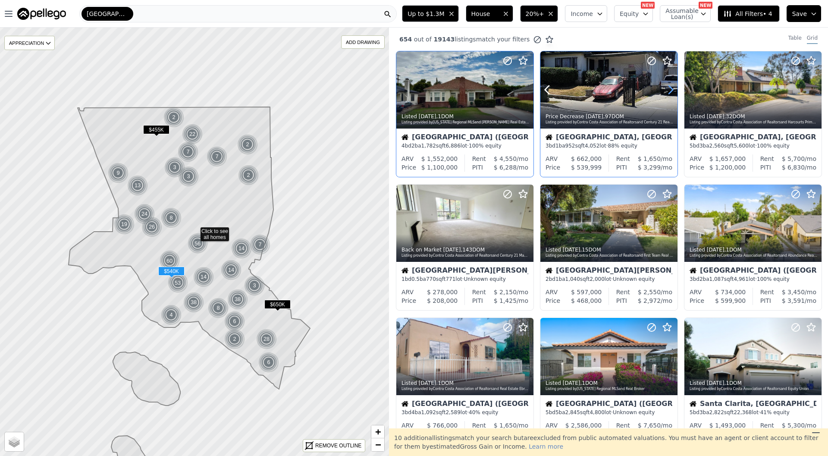
click at [672, 89] on icon at bounding box center [671, 90] width 4 height 8
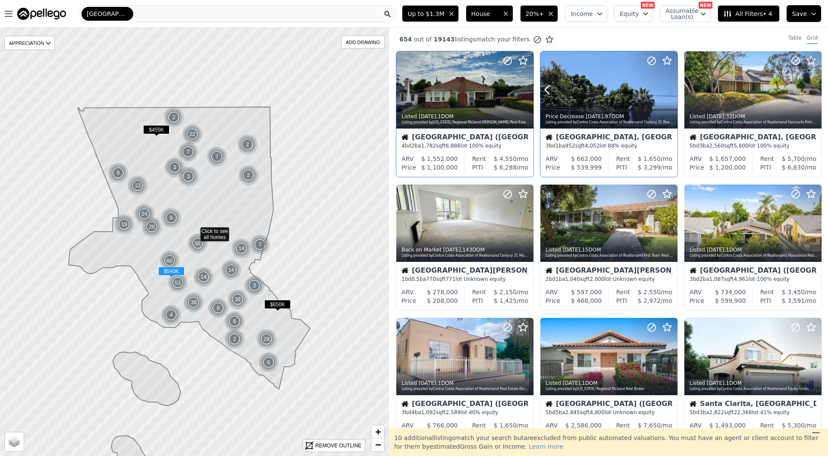
click at [672, 89] on icon at bounding box center [671, 90] width 4 height 8
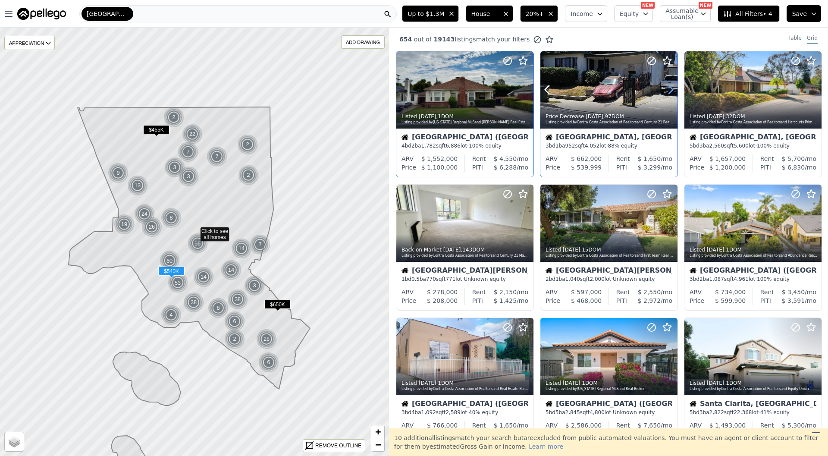
click at [672, 89] on icon at bounding box center [671, 90] width 4 height 8
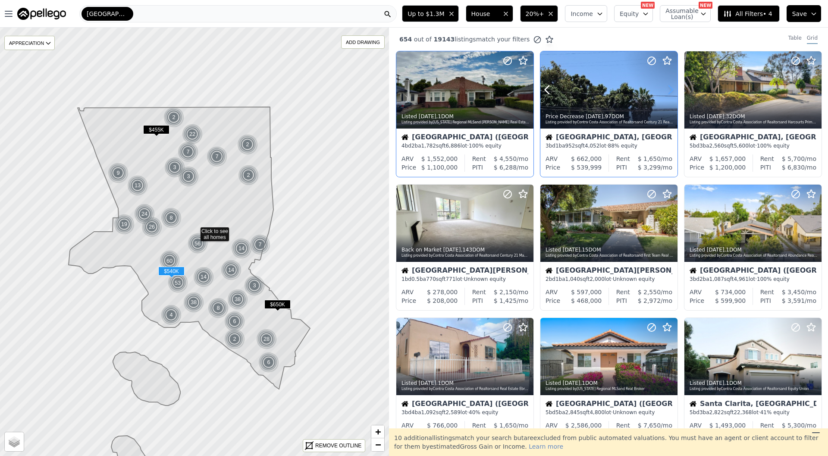
click at [672, 89] on icon at bounding box center [671, 90] width 4 height 8
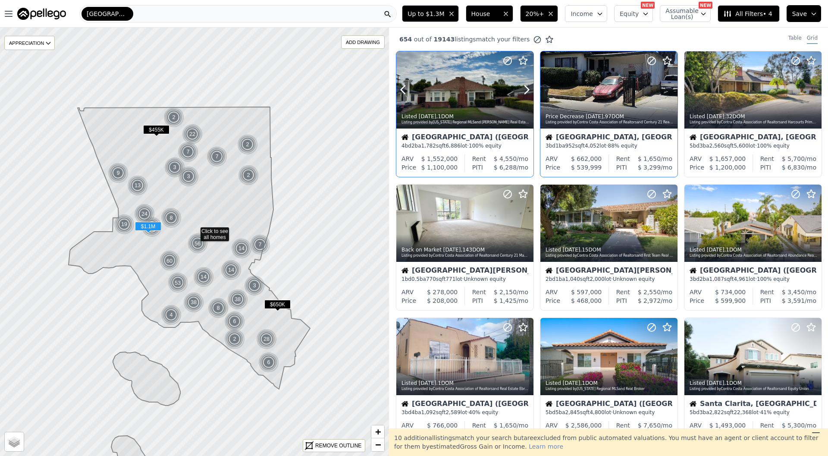
click at [490, 112] on div "Listed 1d ago , 1 DOM Listing provided by California Regional MLS and Burrows R…" at bounding box center [464, 118] width 137 height 21
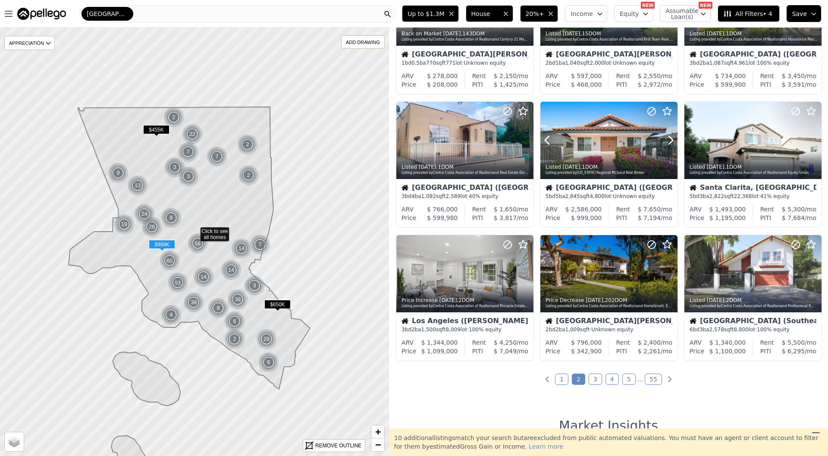
scroll to position [219, 0]
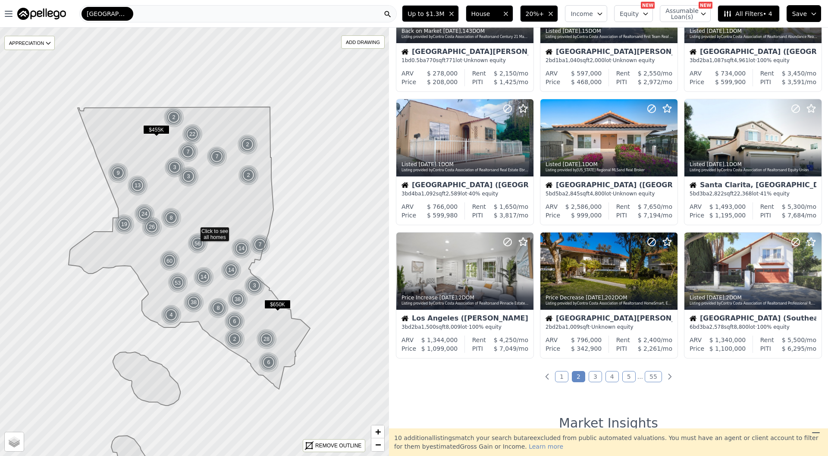
click at [593, 377] on link "3" at bounding box center [595, 376] width 13 height 11
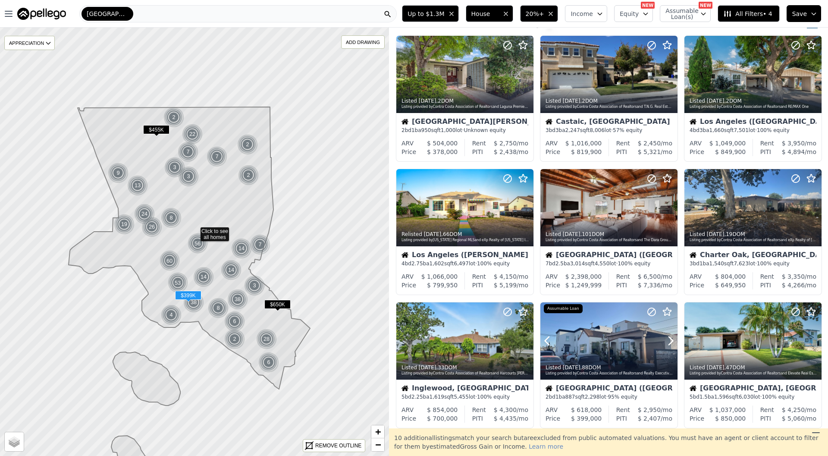
scroll to position [22, 0]
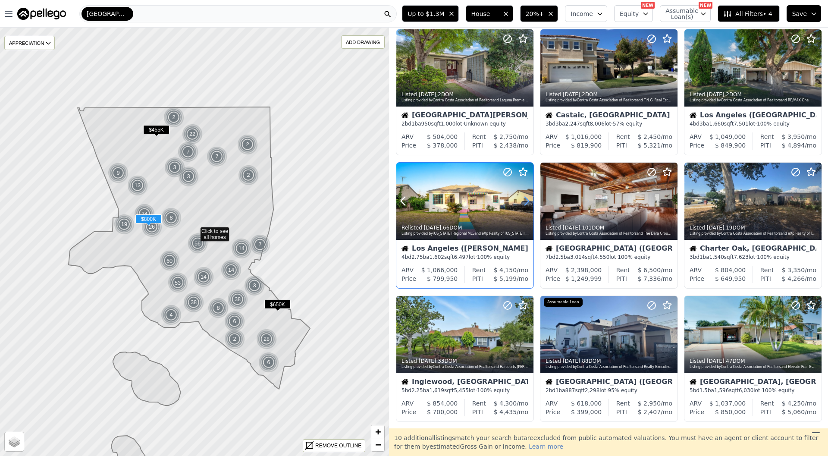
click at [527, 199] on icon at bounding box center [527, 201] width 4 height 8
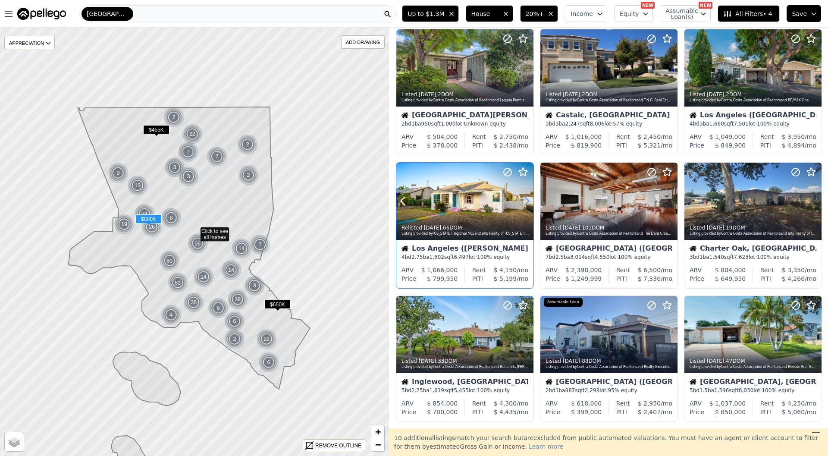
click at [527, 199] on icon at bounding box center [527, 201] width 4 height 8
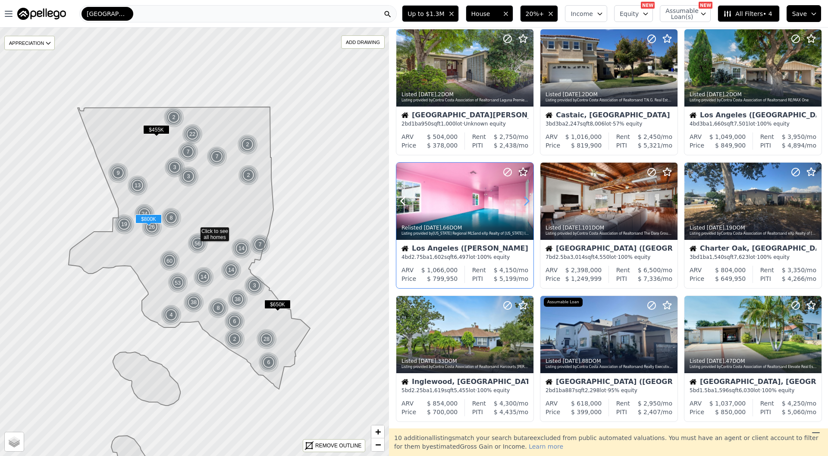
click at [528, 199] on icon at bounding box center [527, 201] width 4 height 8
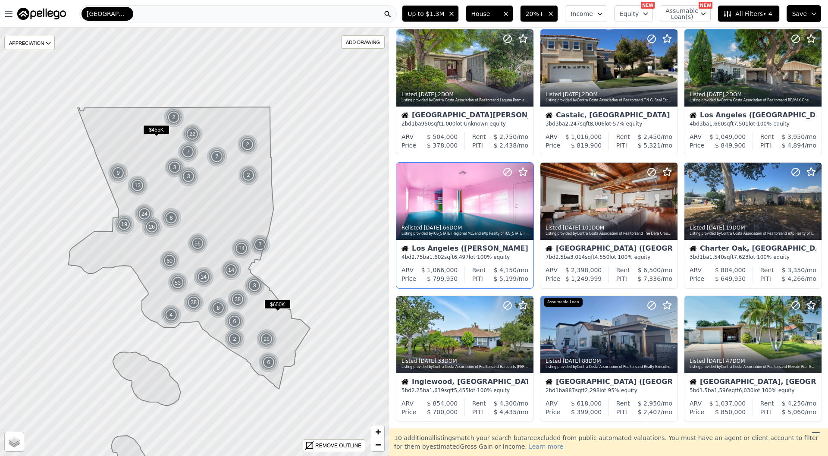
click at [341, 7] on div "Los Angeles-Long Beach-Anaheim" at bounding box center [237, 13] width 317 height 17
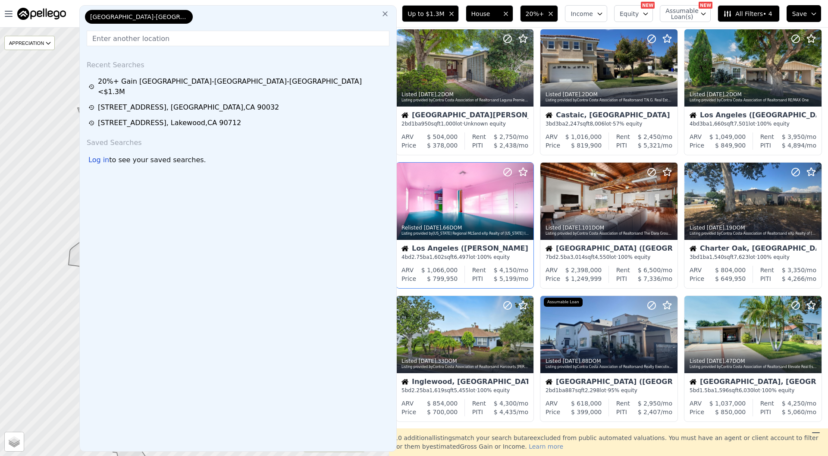
click at [454, 255] on div "4 bd 2.75 ba 1,602 sqft 6,497 lot · 100% equity" at bounding box center [465, 257] width 127 height 7
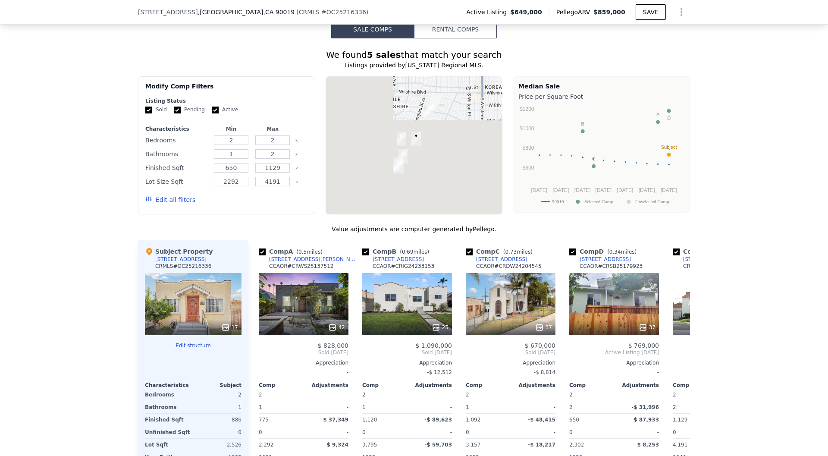
scroll to position [704, 0]
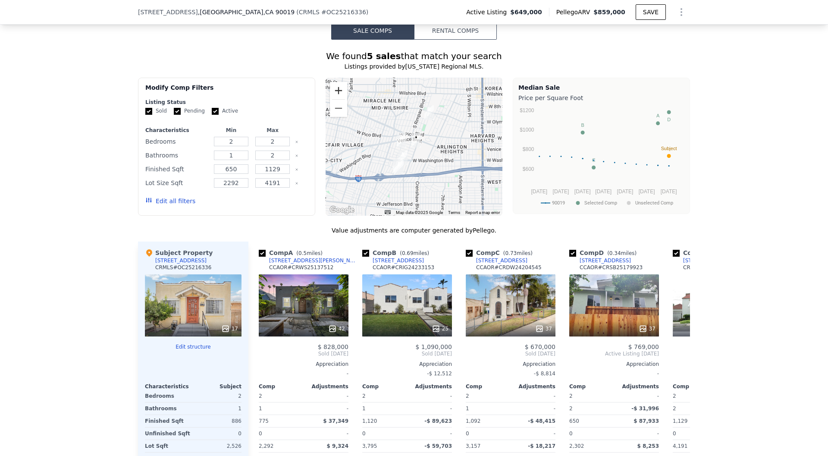
click at [342, 91] on button "Zoom in" at bounding box center [338, 90] width 17 height 17
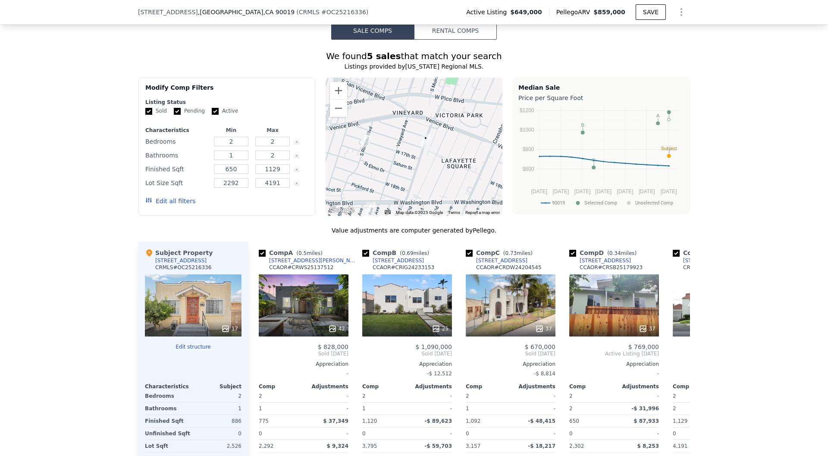
click at [328, 82] on div at bounding box center [414, 147] width 177 height 138
click at [333, 88] on button "Zoom in" at bounding box center [338, 90] width 17 height 17
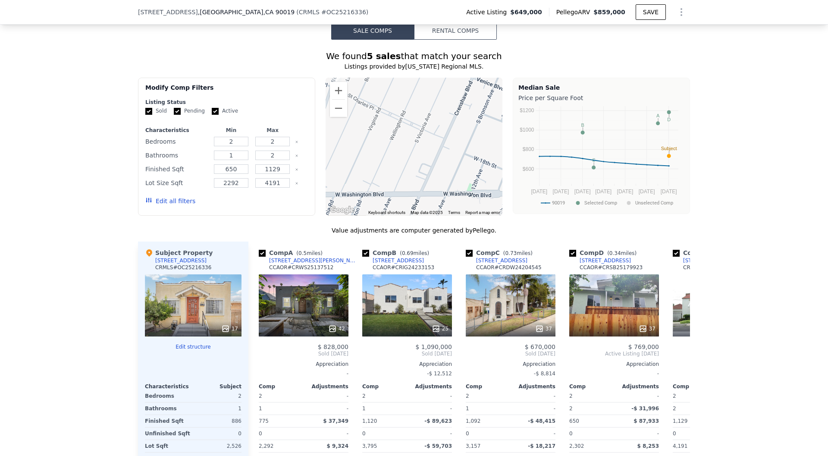
drag, startPoint x: 365, startPoint y: 117, endPoint x: 266, endPoint y: 53, distance: 118.6
click at [266, 53] on div "We found 5 sales that match your search Listings provided by California Regiona…" at bounding box center [414, 292] width 552 height 484
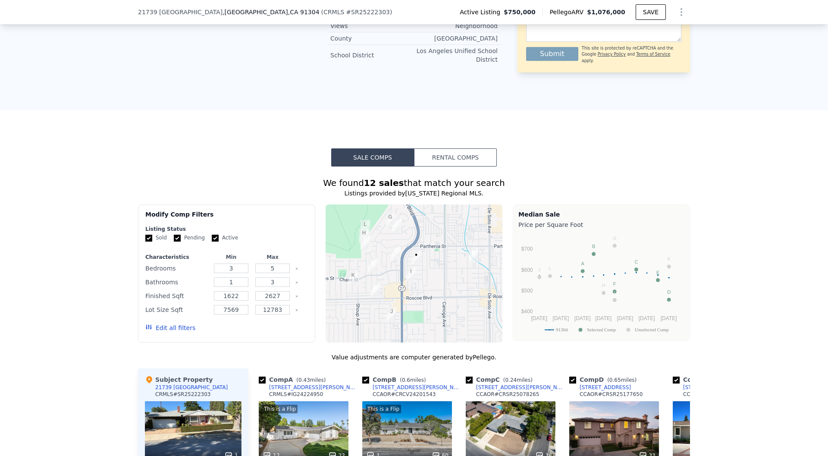
scroll to position [489, 0]
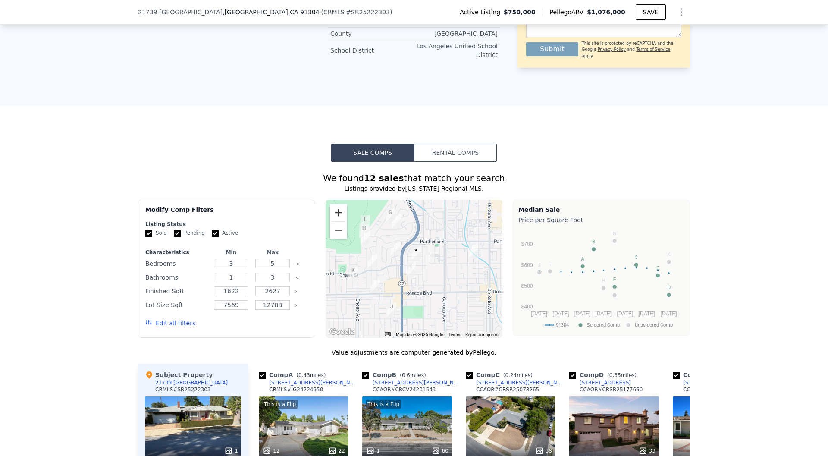
click at [341, 214] on button "Zoom in" at bounding box center [338, 212] width 17 height 17
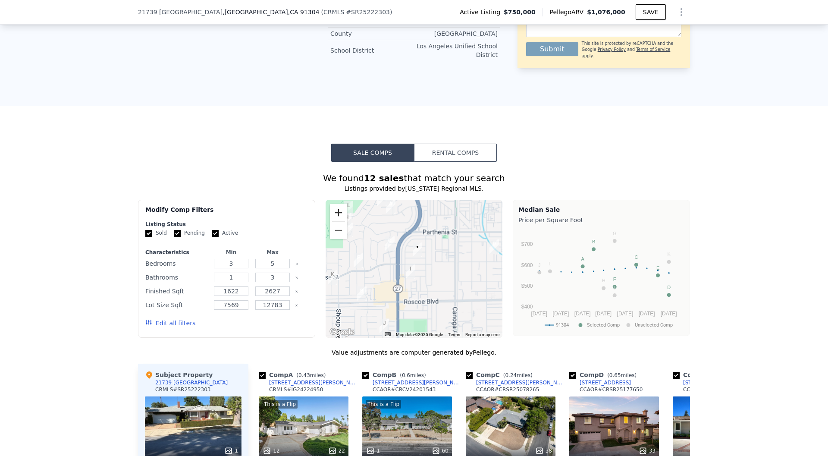
click at [341, 214] on button "Zoom in" at bounding box center [338, 212] width 17 height 17
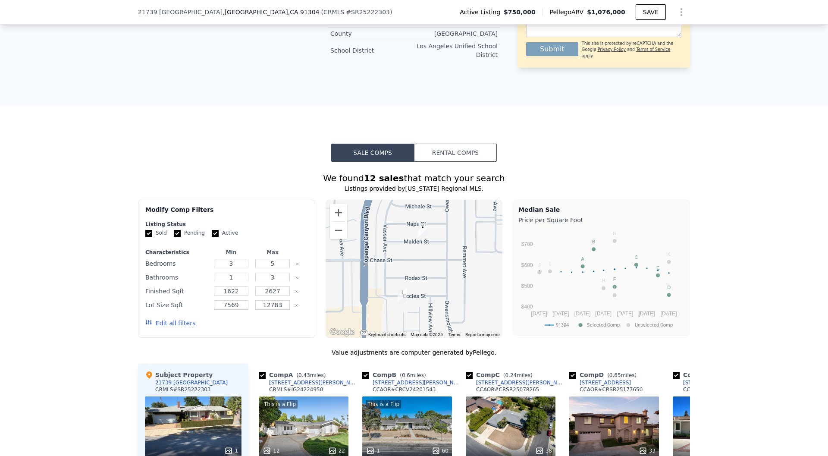
drag, startPoint x: 385, startPoint y: 231, endPoint x: 382, endPoint y: 244, distance: 13.4
click at [381, 244] on div at bounding box center [414, 269] width 177 height 138
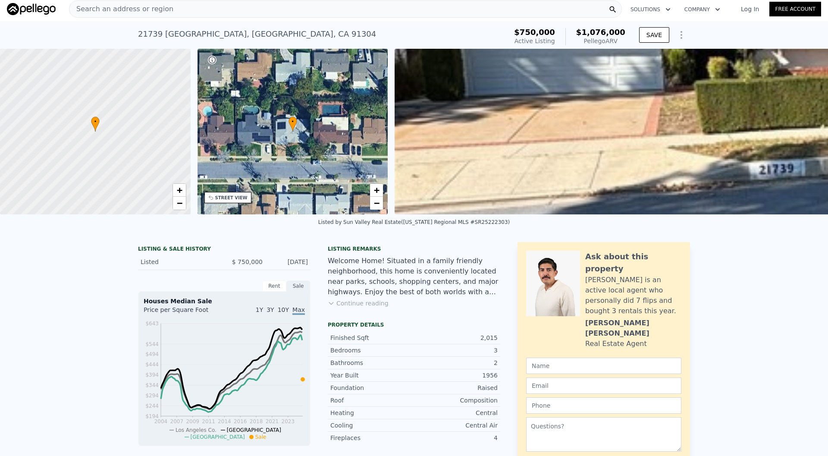
scroll to position [0, 0]
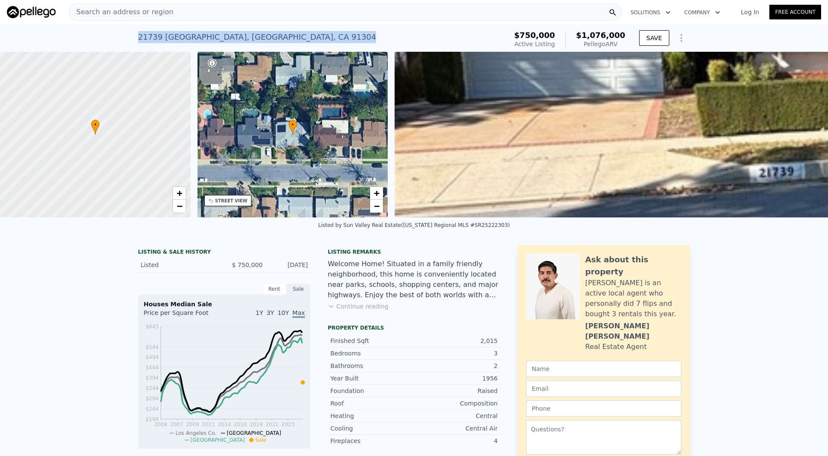
drag, startPoint x: 274, startPoint y: 40, endPoint x: 140, endPoint y: 32, distance: 134.8
click at [140, 32] on div "21739 Malden , Los Angeles , CA 91304 Active at $750k (~ARV $1.076m )" at bounding box center [321, 40] width 366 height 24
copy div "21739 Malden , Los Angeles , CA 91304"
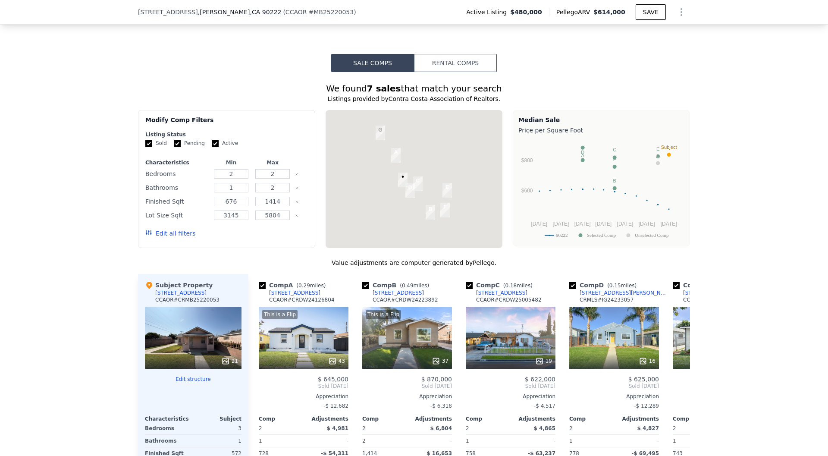
scroll to position [581, 0]
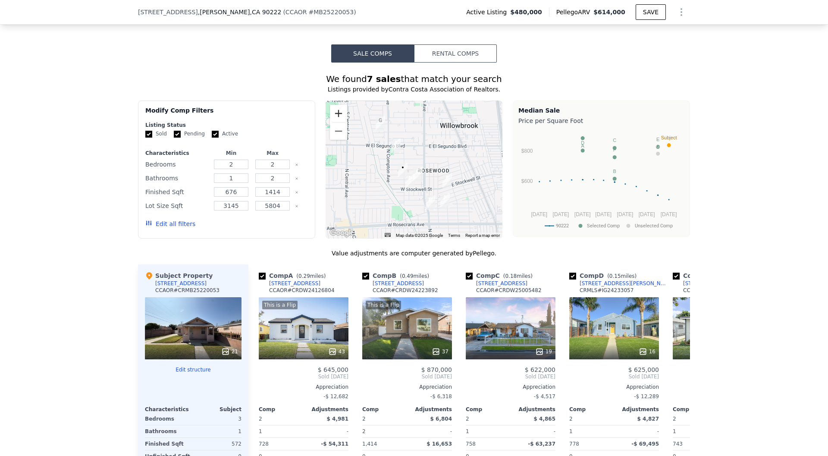
click at [339, 112] on button "Zoom in" at bounding box center [338, 113] width 17 height 17
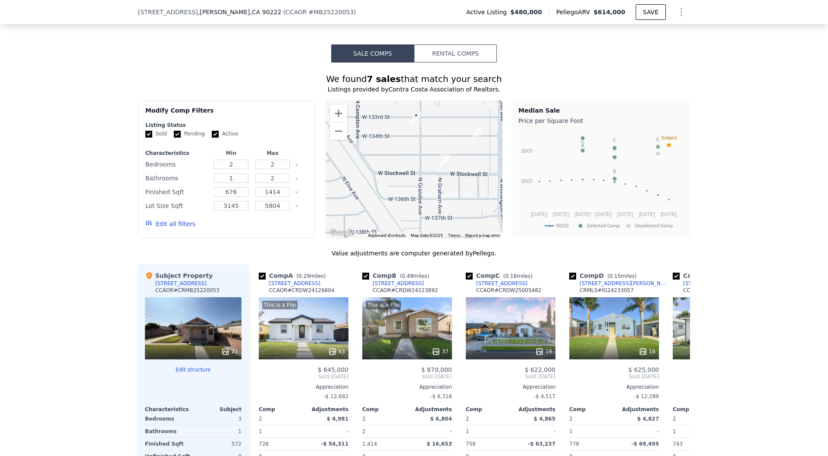
drag, startPoint x: 370, startPoint y: 172, endPoint x: 423, endPoint y: 82, distance: 104.4
click at [423, 82] on div "We found 7 sales that match your search Listings provided by Contra Costa Assoc…" at bounding box center [414, 315] width 552 height 484
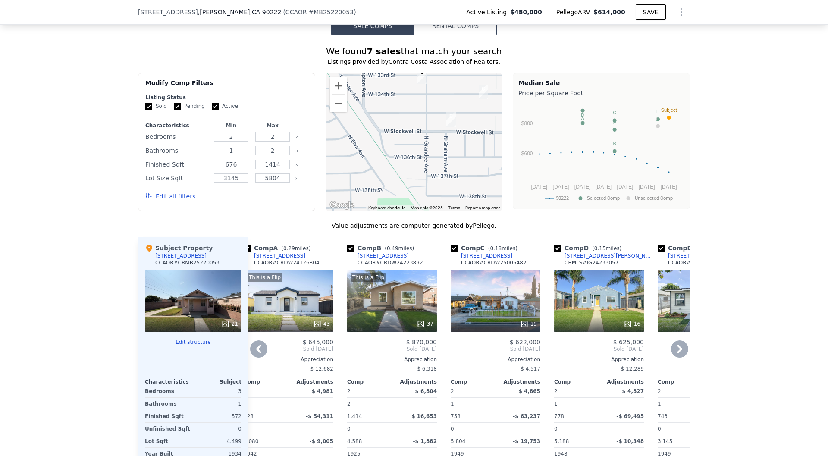
scroll to position [607, 0]
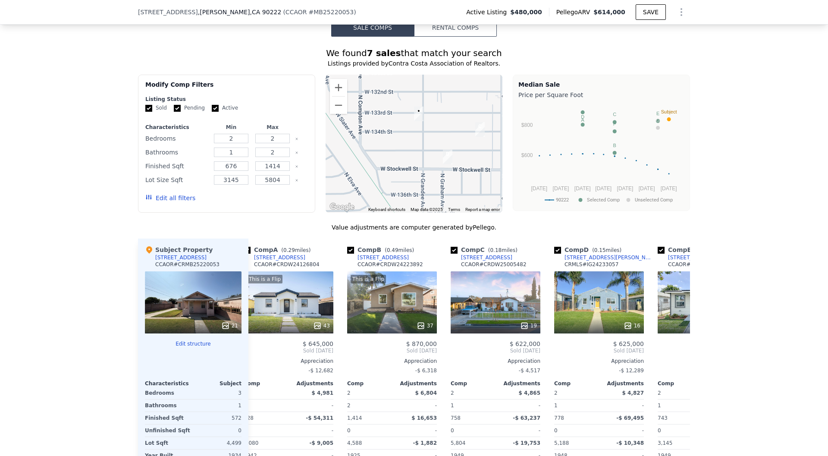
drag, startPoint x: 479, startPoint y: 132, endPoint x: 477, endPoint y: 167, distance: 35.9
click at [476, 168] on div at bounding box center [414, 144] width 177 height 138
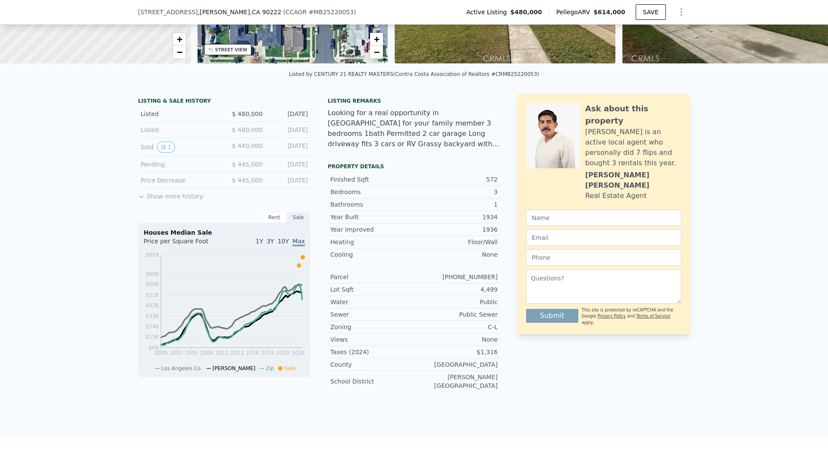
scroll to position [0, 0]
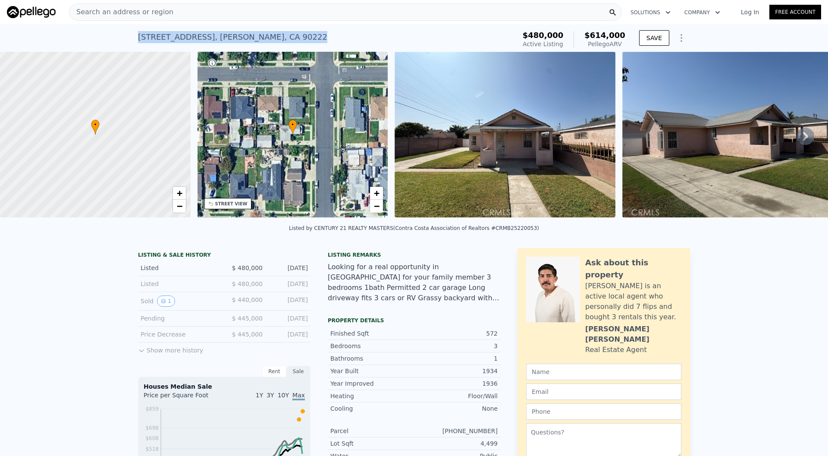
drag, startPoint x: 295, startPoint y: 40, endPoint x: 135, endPoint y: 37, distance: 160.9
click at [135, 37] on div "2035 N Grandee Ave , Compton , CA 90222 Active at $480k (~ARV $614k ) $480,000 …" at bounding box center [414, 38] width 828 height 28
copy div "2035 N Grandee Ave , Compton , CA 90222"
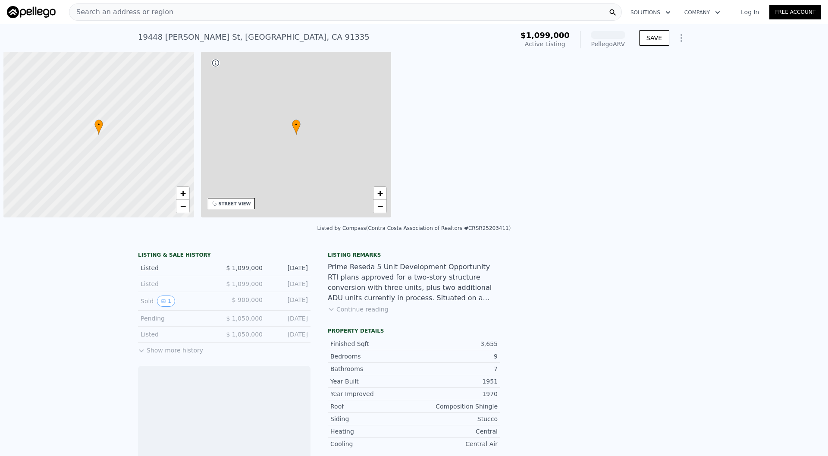
scroll to position [0, 3]
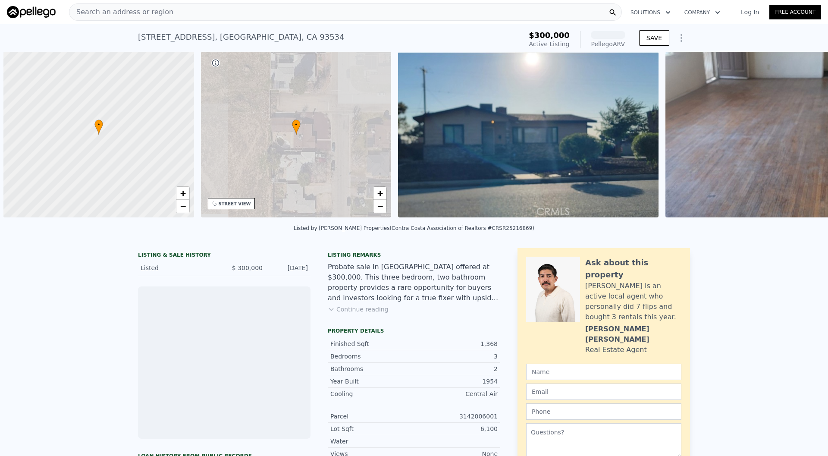
scroll to position [0, 3]
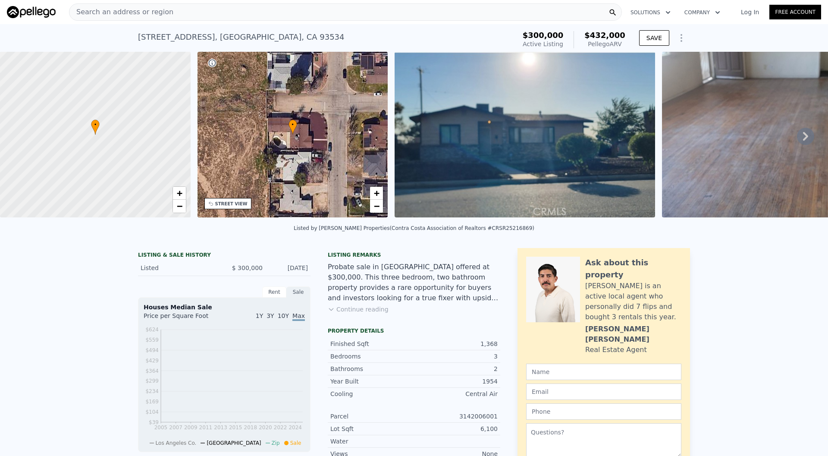
click at [188, 195] on div at bounding box center [95, 134] width 229 height 199
click at [185, 194] on link "+" at bounding box center [179, 193] width 13 height 13
drag, startPoint x: 89, startPoint y: 137, endPoint x: 272, endPoint y: 275, distance: 229.7
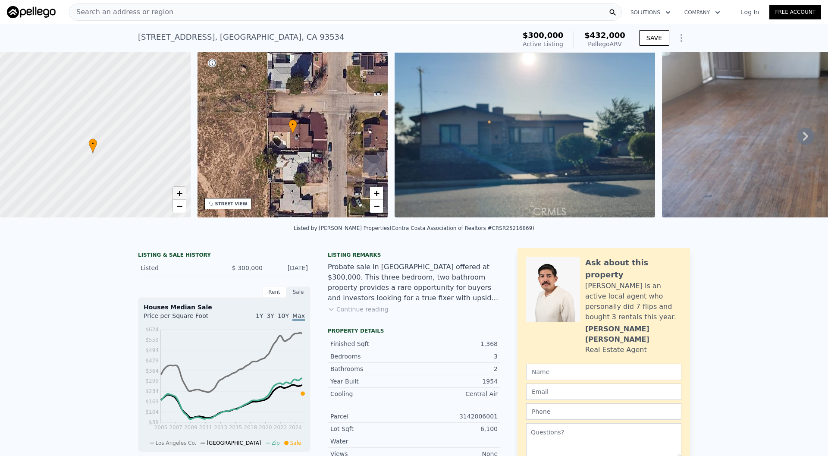
click at [183, 196] on link "+" at bounding box center [179, 193] width 13 height 13
click at [179, 189] on span "+" at bounding box center [179, 193] width 6 height 11
drag, startPoint x: 123, startPoint y: 182, endPoint x: 153, endPoint y: 95, distance: 91.3
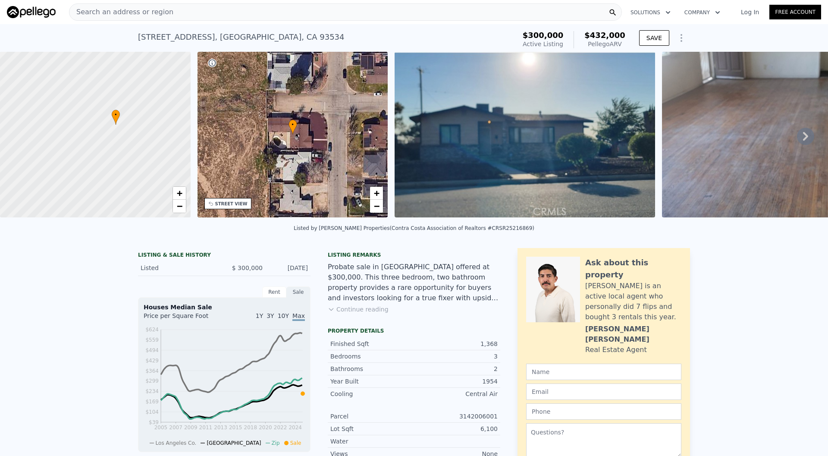
click at [153, 95] on div at bounding box center [95, 134] width 229 height 199
click at [180, 192] on span "+" at bounding box center [179, 193] width 6 height 11
drag, startPoint x: 284, startPoint y: 36, endPoint x: 139, endPoint y: 37, distance: 144.9
click at [139, 37] on div "44557 2nd Street , Lancaster , CA 93534 Active at $300k (~ARV $432k )" at bounding box center [325, 40] width 374 height 24
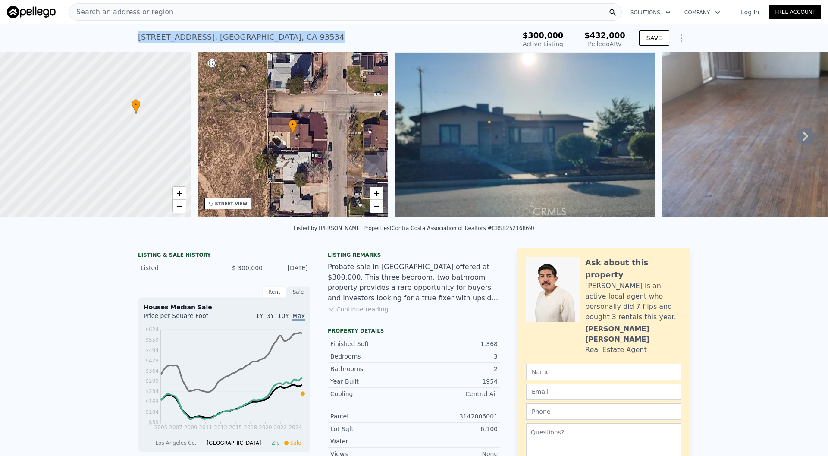
copy div "44557 2nd Street , Lancaster , CA 93534"
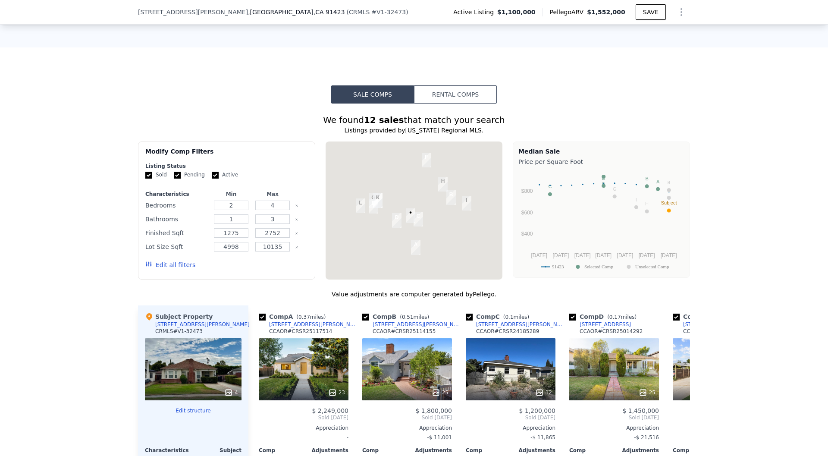
scroll to position [583, 0]
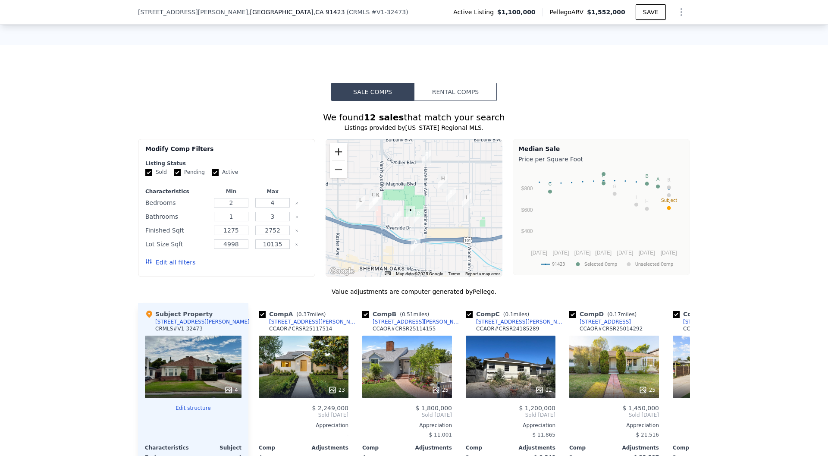
click at [342, 152] on button "Zoom in" at bounding box center [338, 151] width 17 height 17
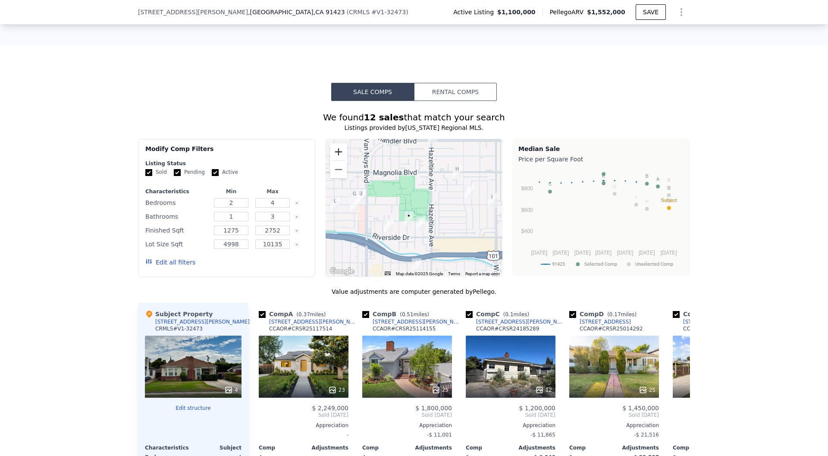
click at [342, 152] on button "Zoom in" at bounding box center [338, 151] width 17 height 17
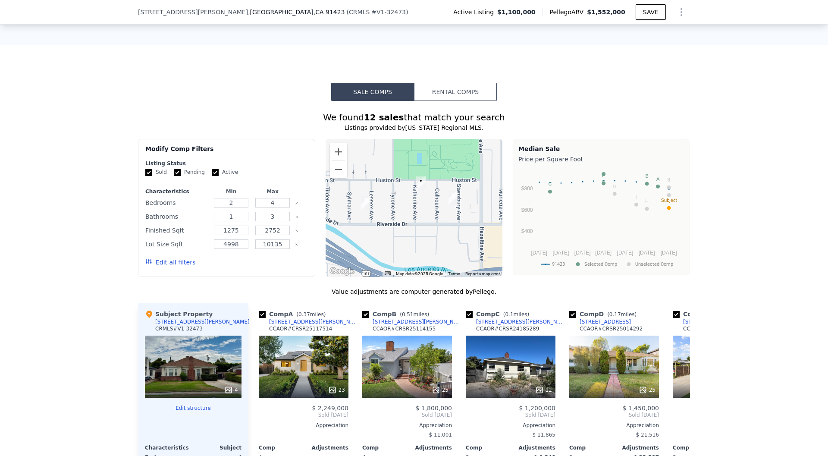
drag, startPoint x: 376, startPoint y: 193, endPoint x: 396, endPoint y: 127, distance: 69.4
click at [396, 127] on div "We found 12 sales that match your search Listings provided by California Region…" at bounding box center [414, 347] width 552 height 472
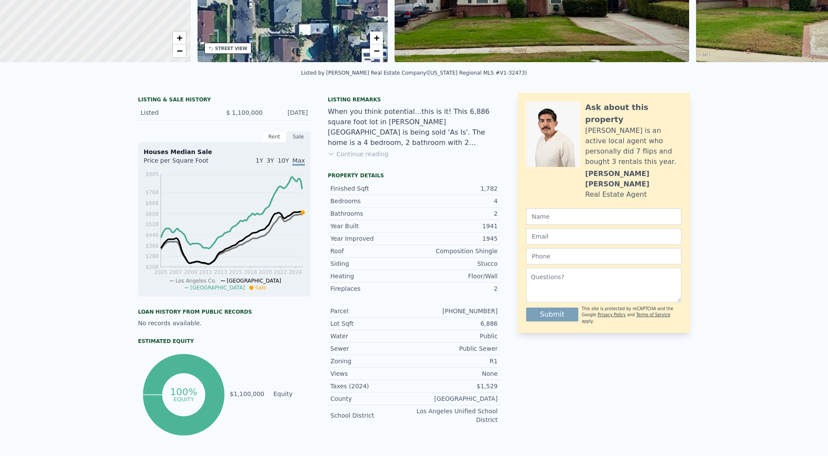
scroll to position [0, 0]
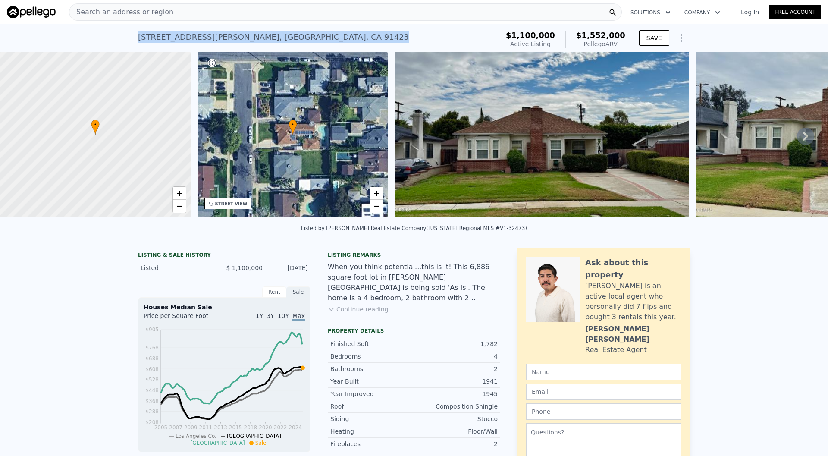
drag, startPoint x: 297, startPoint y: 39, endPoint x: 129, endPoint y: 34, distance: 168.7
click at [129, 35] on div "4846 Katherine Ave , Los Angeles , CA 91423 Active at $1.100m (~ARV $1.552m ) $…" at bounding box center [414, 38] width 828 height 28
copy div "4846 Katherine Ave , Los Angeles , CA 91423"
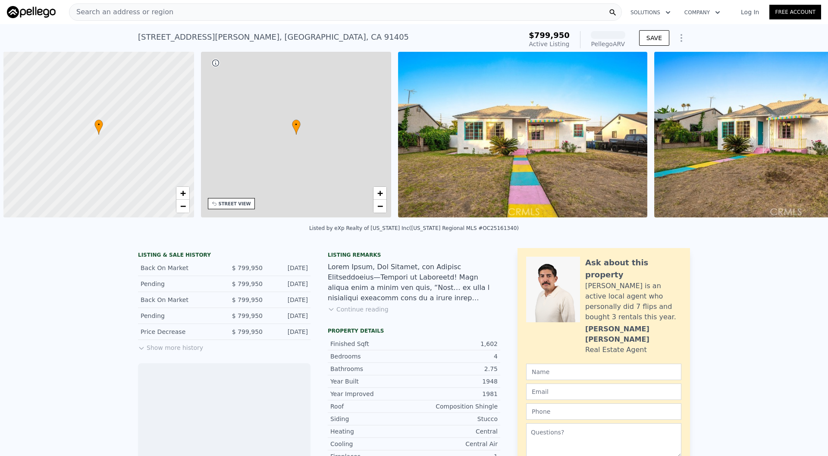
scroll to position [0, 3]
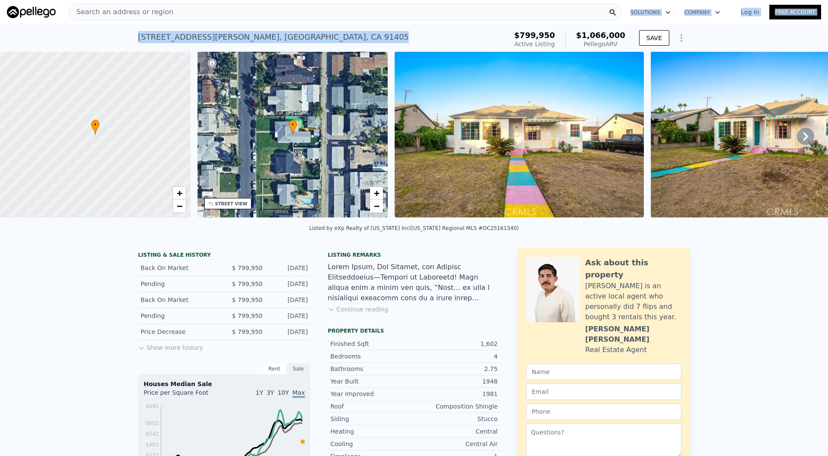
drag, startPoint x: 302, startPoint y: 39, endPoint x: 164, endPoint y: 15, distance: 139.7
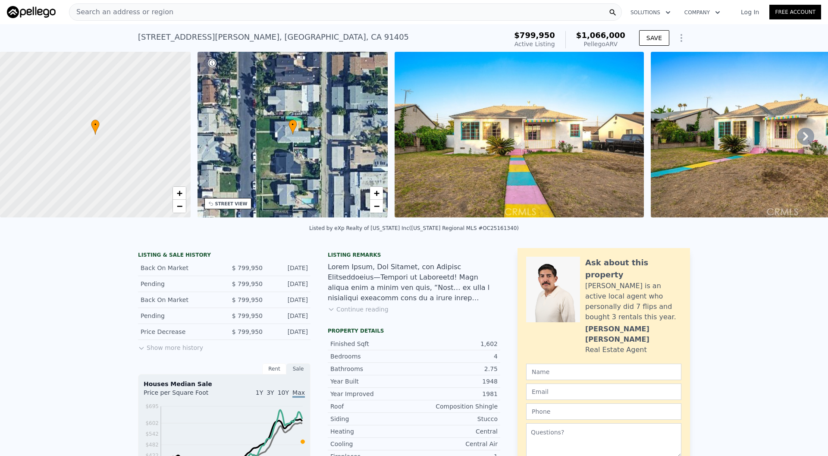
click at [198, 35] on div "[STREET_ADDRESS][PERSON_NAME]" at bounding box center [273, 37] width 271 height 12
drag, startPoint x: 299, startPoint y: 39, endPoint x: 126, endPoint y: 35, distance: 173.0
click at [139, 35] on div "[STREET_ADDRESS][PERSON_NAME] Active at $799,950 (~ARV $1.066m )" at bounding box center [321, 40] width 366 height 24
copy div "[STREET_ADDRESS][PERSON_NAME]"
click at [270, 38] on div "[STREET_ADDRESS][PERSON_NAME]" at bounding box center [273, 37] width 271 height 12
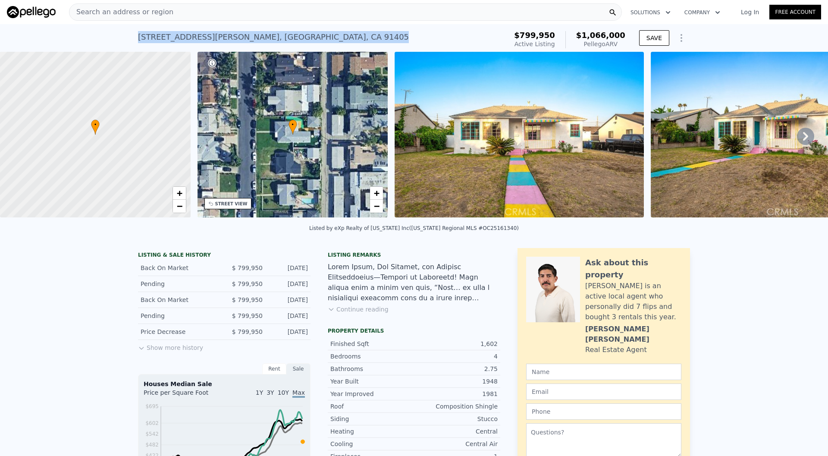
drag, startPoint x: 299, startPoint y: 36, endPoint x: 218, endPoint y: 31, distance: 80.8
click at [218, 31] on div "[STREET_ADDRESS][PERSON_NAME] Active at $799,950 (~ARV $1.066m )" at bounding box center [321, 40] width 366 height 24
copy div "[STREET_ADDRESS][PERSON_NAME]"
